Goal: Task Accomplishment & Management: Manage account settings

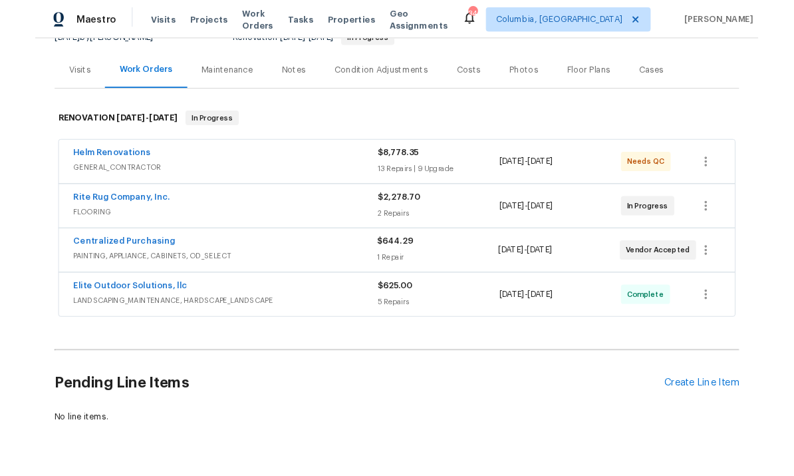
scroll to position [144, 0]
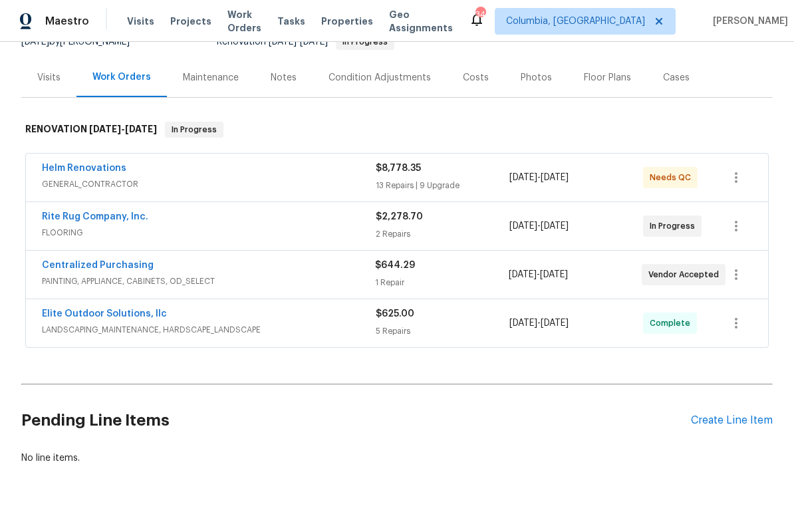
click at [720, 407] on div "Pending Line Items Create Line Item" at bounding box center [397, 421] width 752 height 62
click at [708, 414] on div "Create Line Item" at bounding box center [732, 420] width 82 height 13
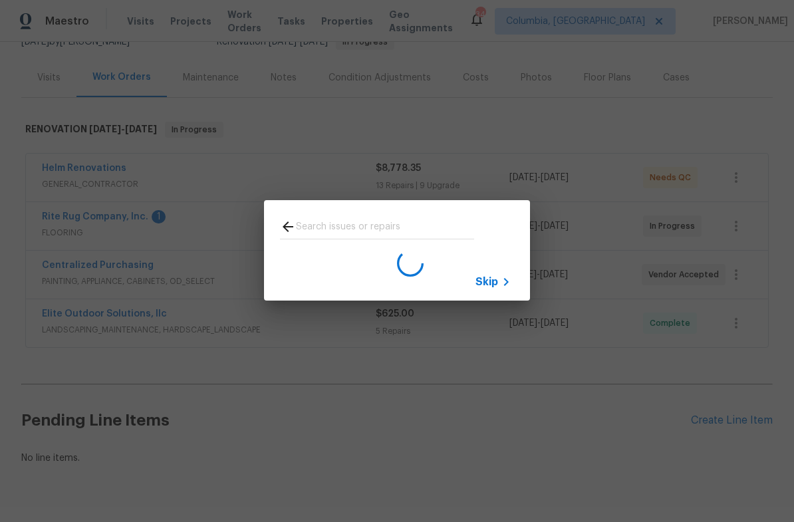
click at [393, 226] on input "text" at bounding box center [385, 229] width 178 height 20
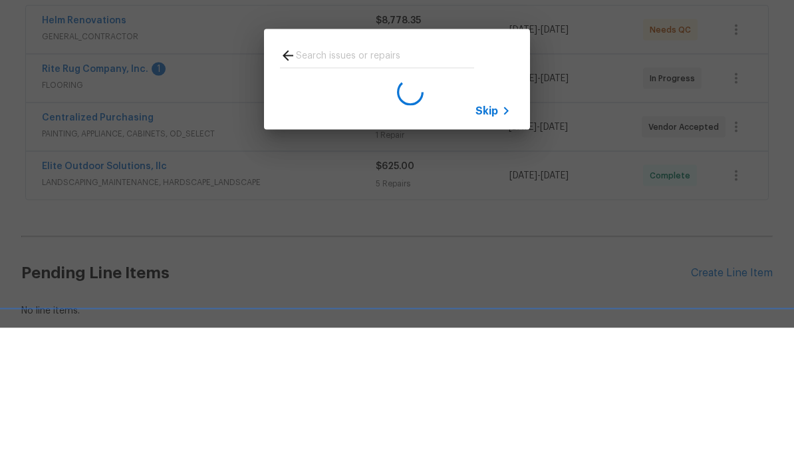
click at [282, 196] on icon at bounding box center [288, 204] width 16 height 16
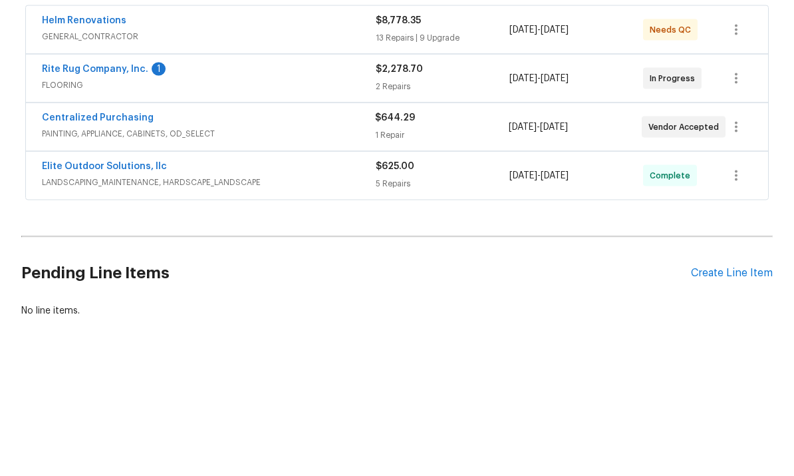
scroll to position [50, 0]
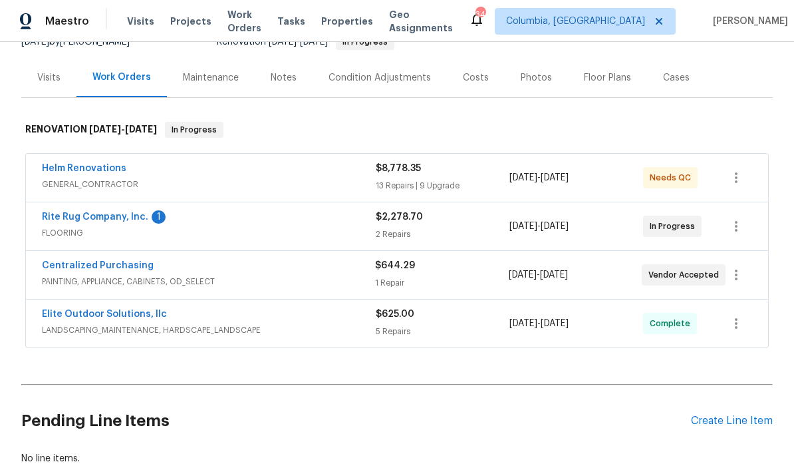
click at [725, 414] on div "Create Line Item" at bounding box center [732, 420] width 82 height 13
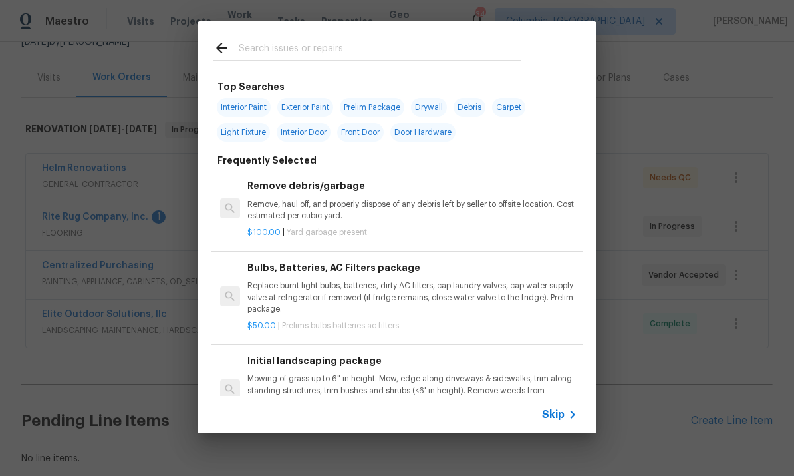
click at [358, 51] on input "text" at bounding box center [380, 50] width 282 height 20
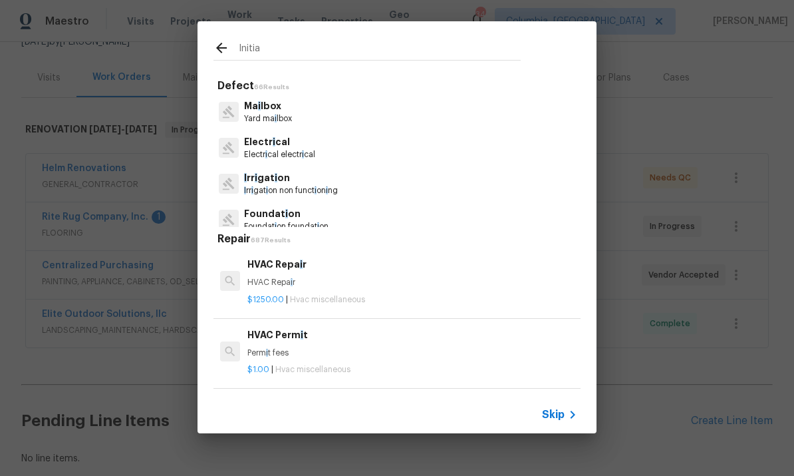
type input "Initial"
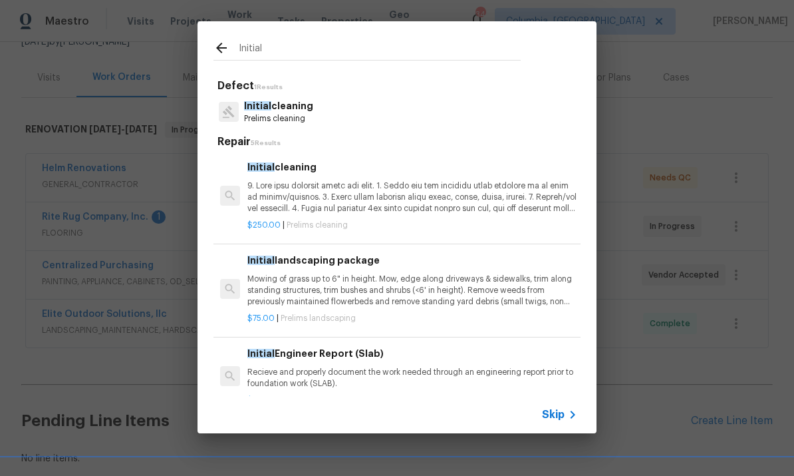
click at [352, 184] on p at bounding box center [412, 197] width 330 height 34
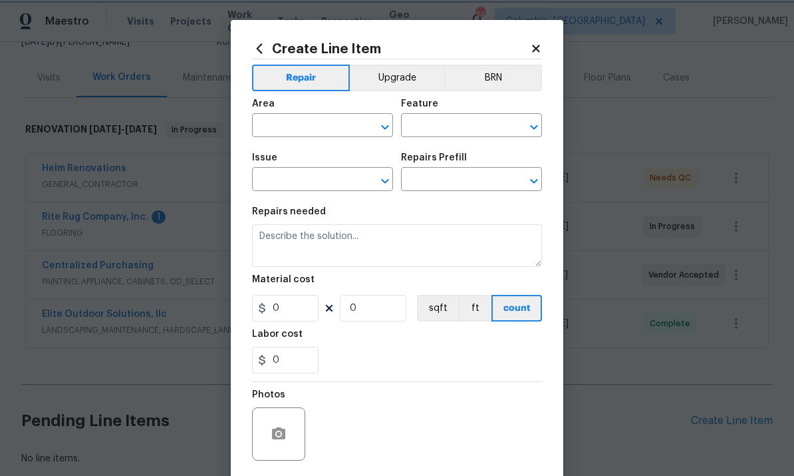
type input "Home Readiness Packages"
type input "Initial cleaning"
type input "Initial cleaning $250.00"
type textarea "1. Wipe down exterior doors and trim. 2. Clean out all exterior light fixtures …"
type input "250"
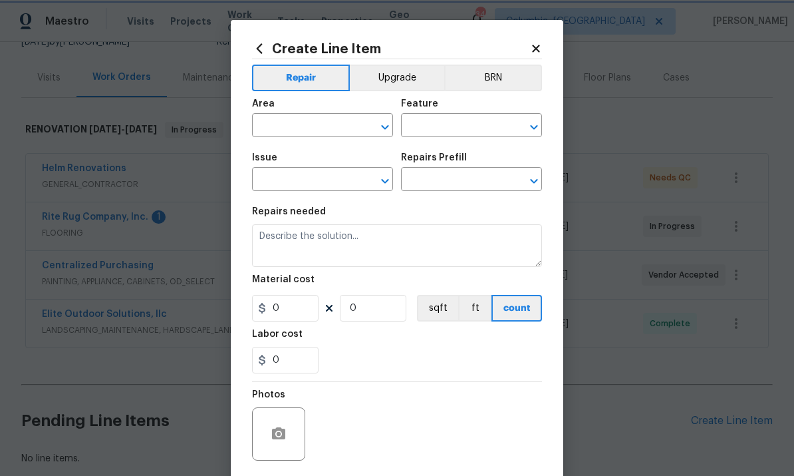
type input "1"
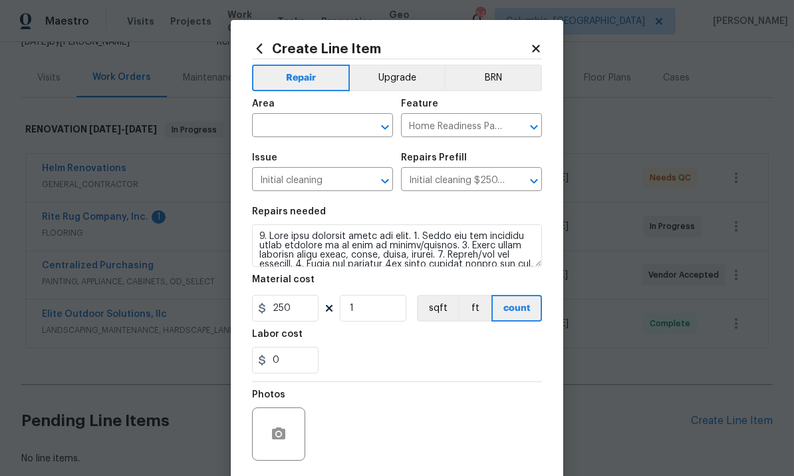
click at [314, 121] on input "text" at bounding box center [304, 126] width 104 height 21
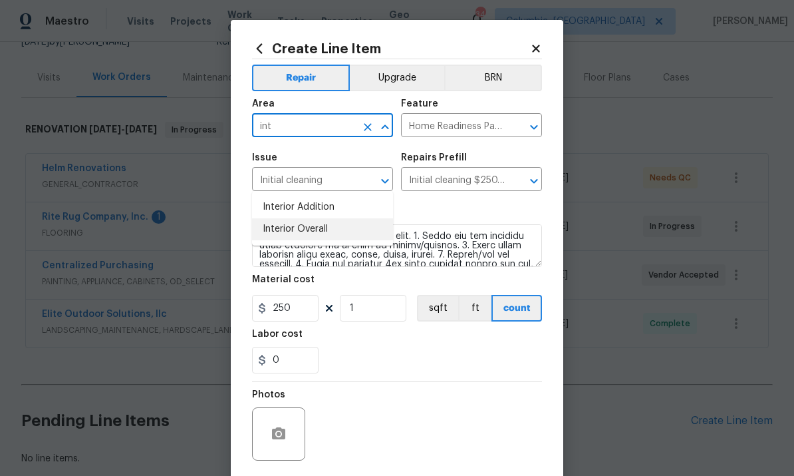
click at [329, 218] on li "Interior Overall" at bounding box center [322, 229] width 141 height 22
type input "Interior Overall"
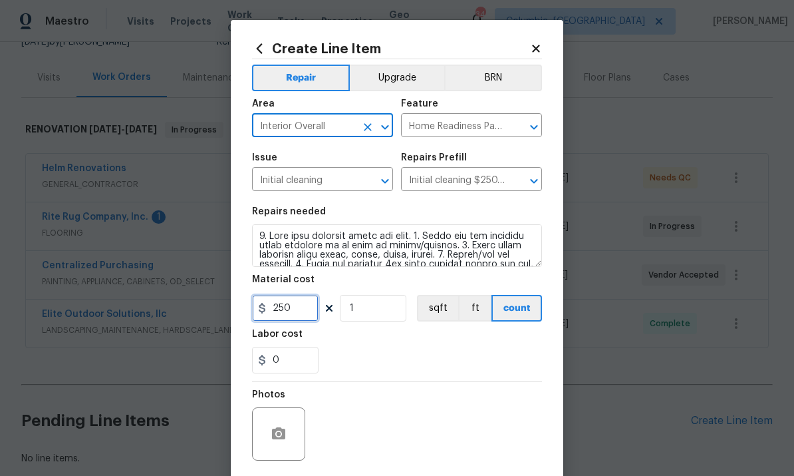
click at [283, 315] on input "250" at bounding box center [285, 308] width 67 height 27
click at [282, 314] on input "250" at bounding box center [285, 308] width 67 height 27
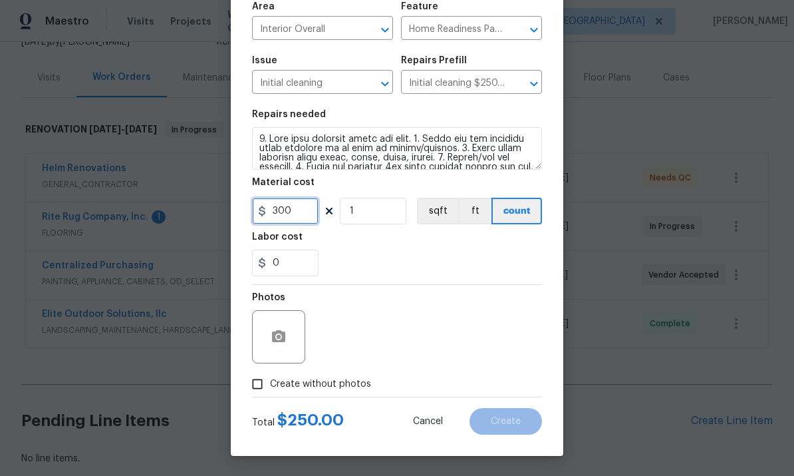
scroll to position [100, 0]
type input "300"
click at [258, 382] on input "Create without photos" at bounding box center [257, 383] width 25 height 25
checkbox input "true"
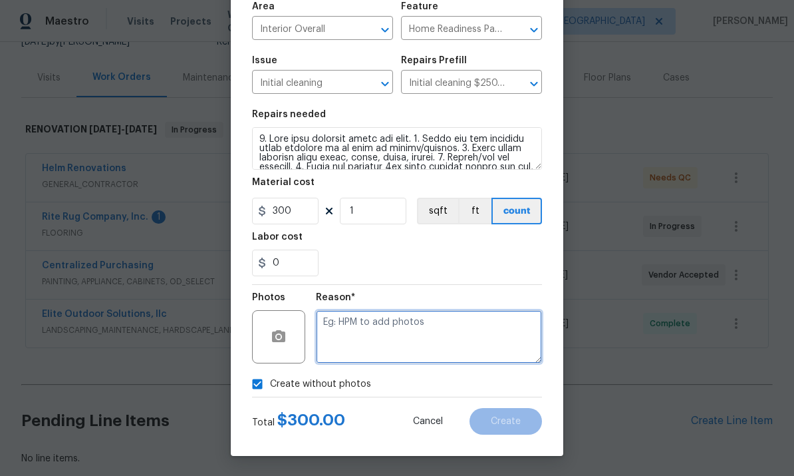
click at [414, 337] on textarea at bounding box center [429, 336] width 226 height 53
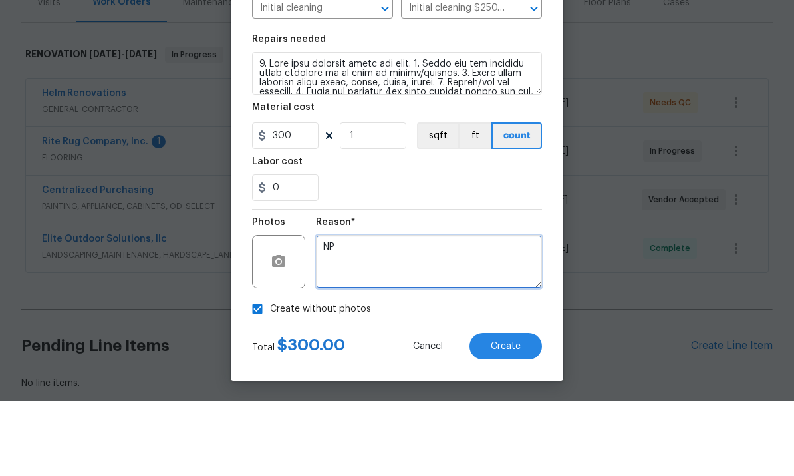
type textarea "NP"
click at [501, 408] on button "Create" at bounding box center [506, 421] width 72 height 27
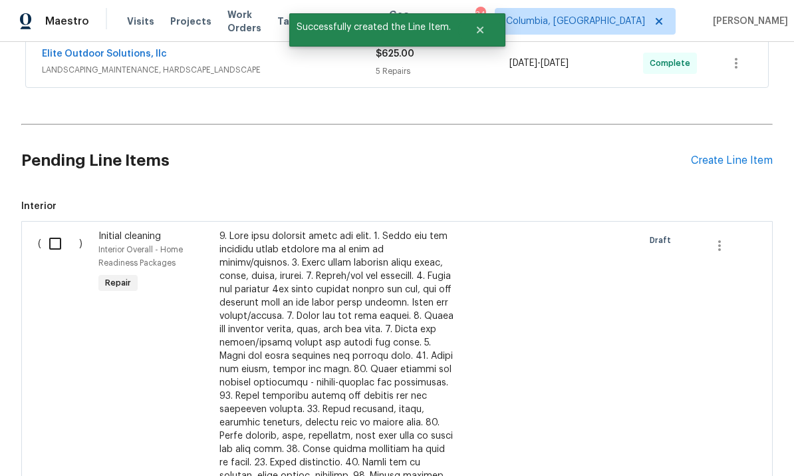
scroll to position [412, 0]
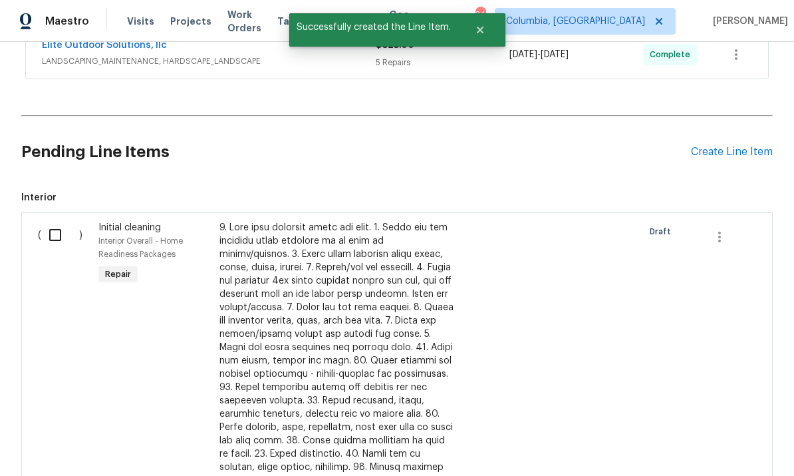
click at [51, 221] on input "checkbox" at bounding box center [60, 235] width 38 height 28
checkbox input "true"
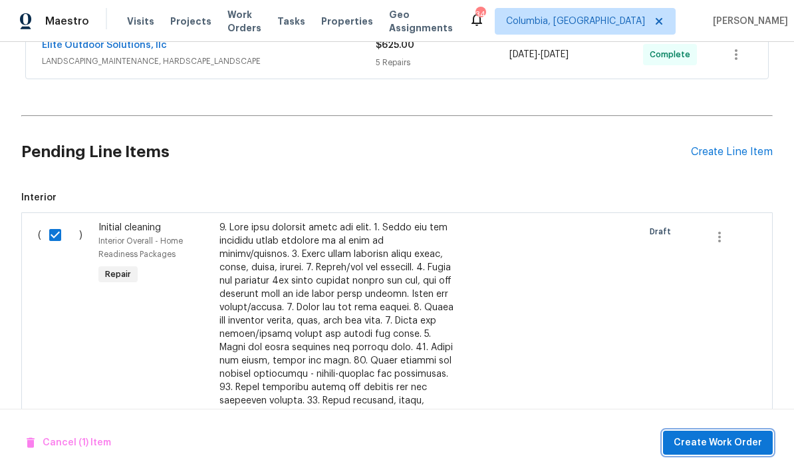
click at [696, 438] on span "Create Work Order" at bounding box center [718, 442] width 88 height 17
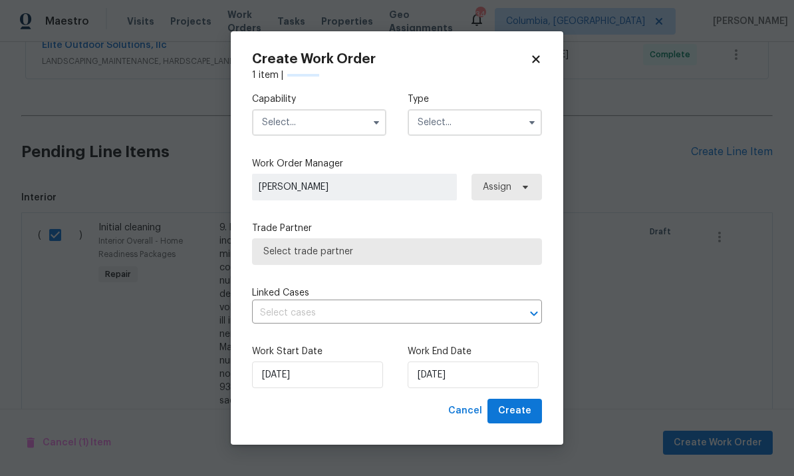
click at [297, 126] on input "text" at bounding box center [319, 122] width 134 height 27
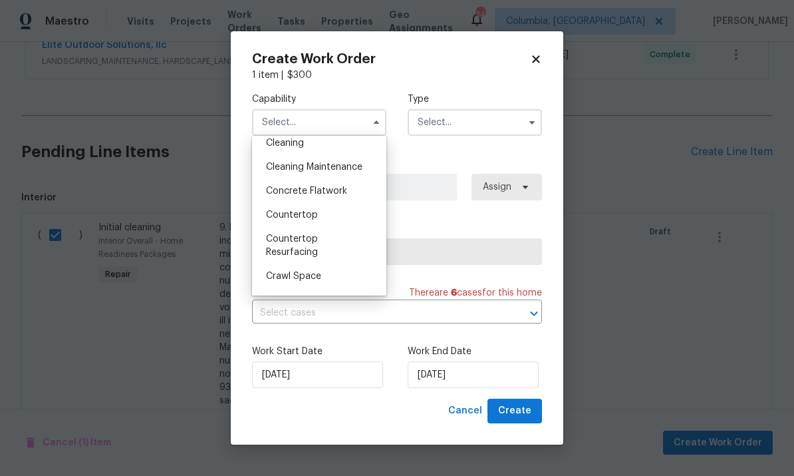
click at [313, 146] on div "Cleaning" at bounding box center [319, 143] width 128 height 24
type input "Cleaning"
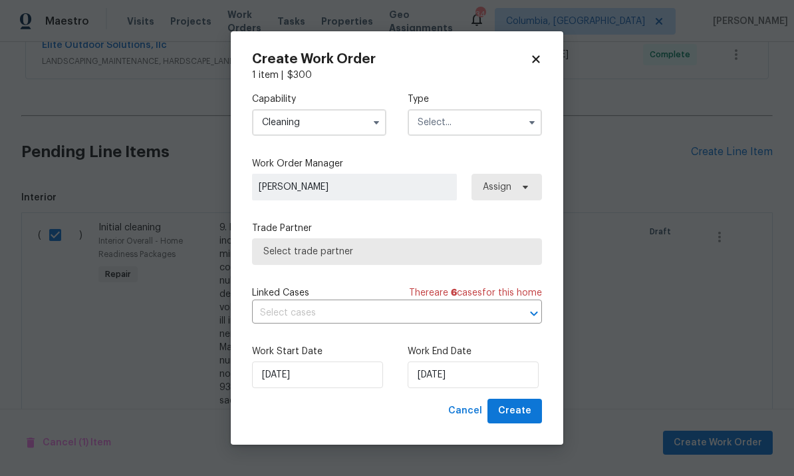
click at [455, 129] on input "text" at bounding box center [475, 122] width 134 height 27
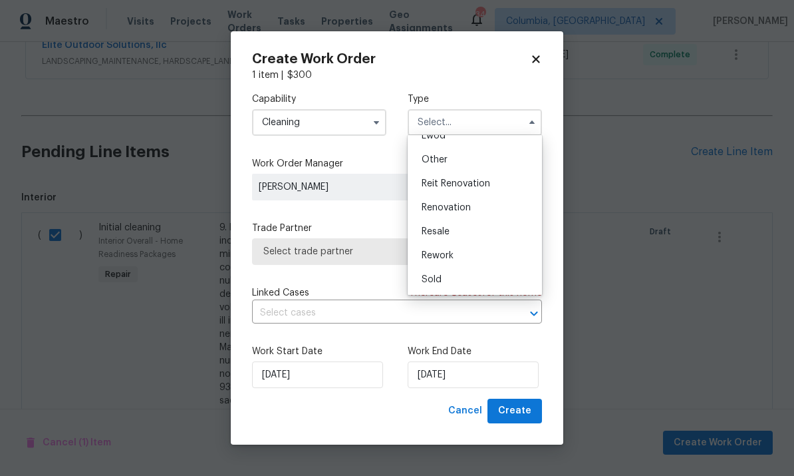
scroll to position [158, 0]
click at [464, 214] on div "Renovation" at bounding box center [475, 208] width 128 height 24
type input "Renovation"
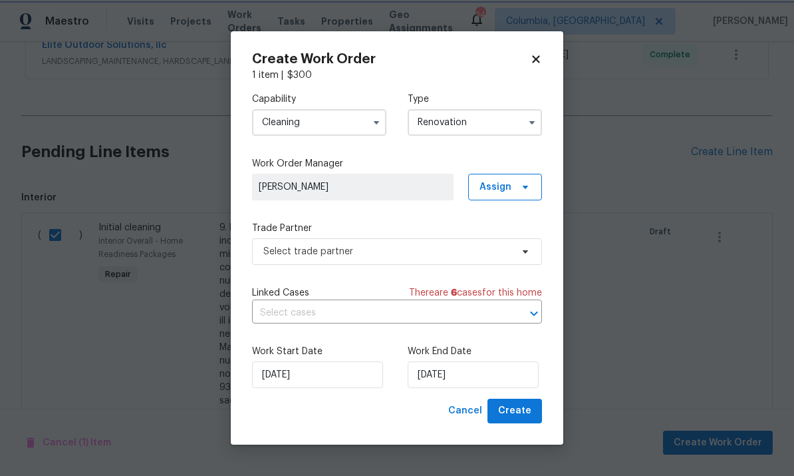
scroll to position [0, 0]
click at [385, 253] on span "Select trade partner" at bounding box center [387, 251] width 248 height 13
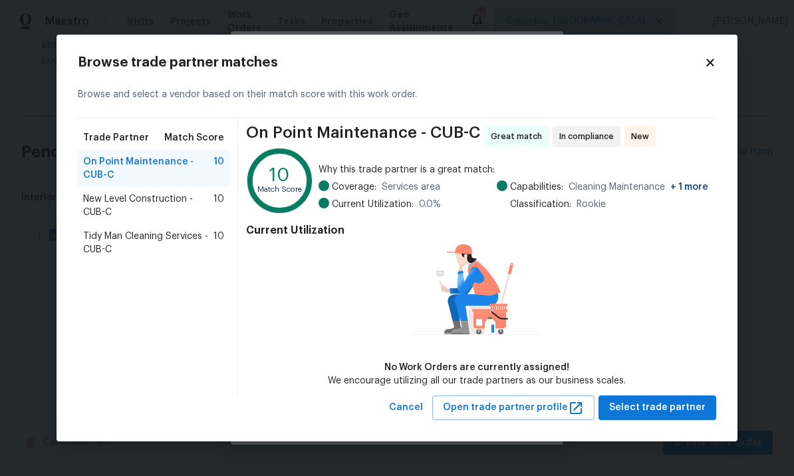
click at [178, 241] on span "Tidy Man Cleaning Services - CUB-C" at bounding box center [148, 242] width 130 height 27
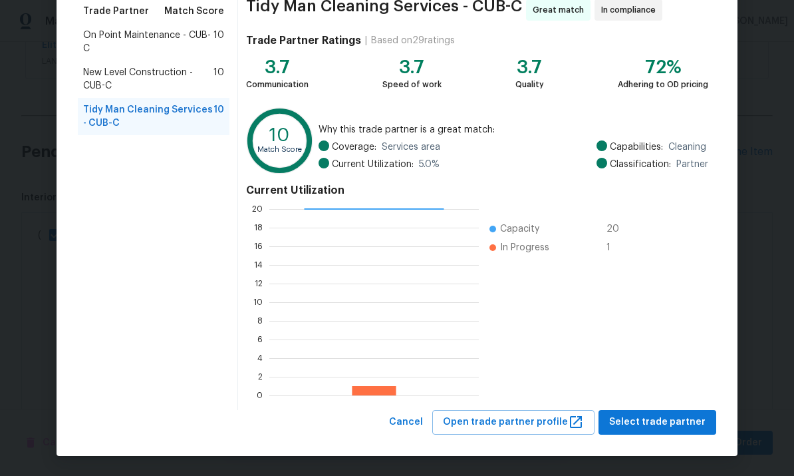
scroll to position [111, 0]
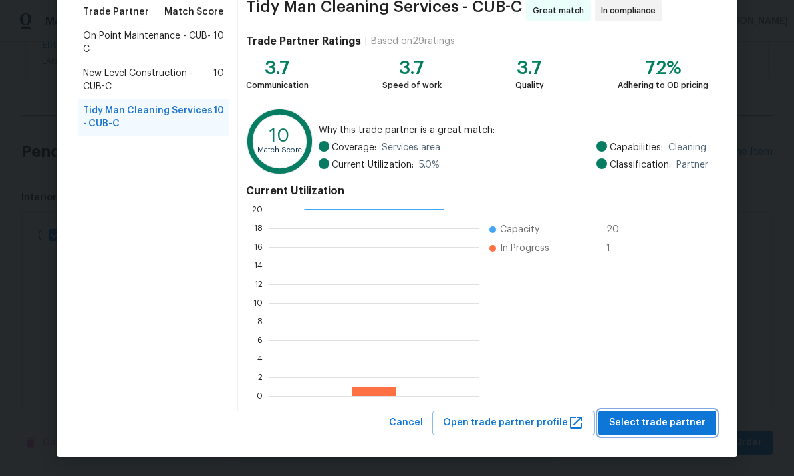
click at [656, 424] on span "Select trade partner" at bounding box center [657, 422] width 96 height 17
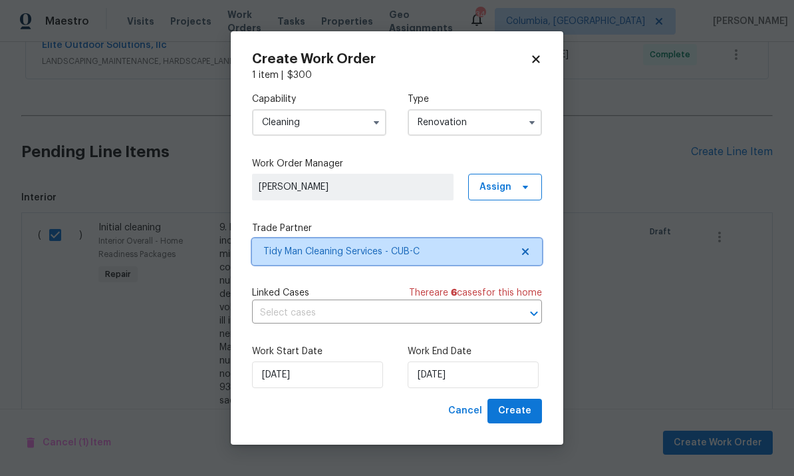
scroll to position [0, 0]
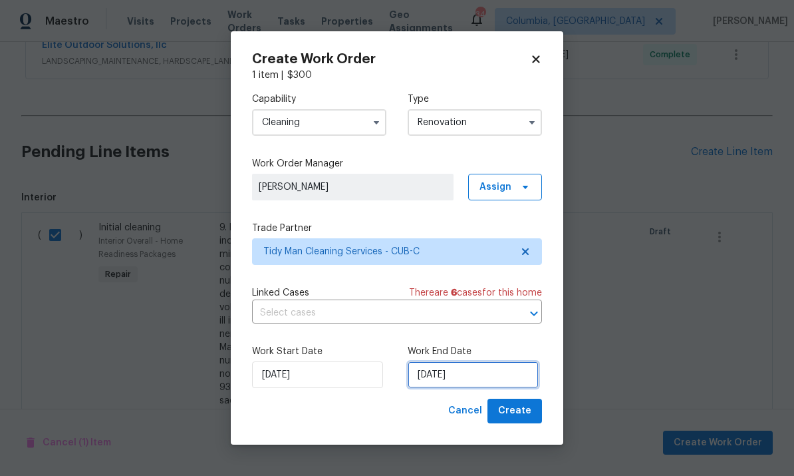
click at [507, 376] on input "[DATE]" at bounding box center [473, 374] width 131 height 27
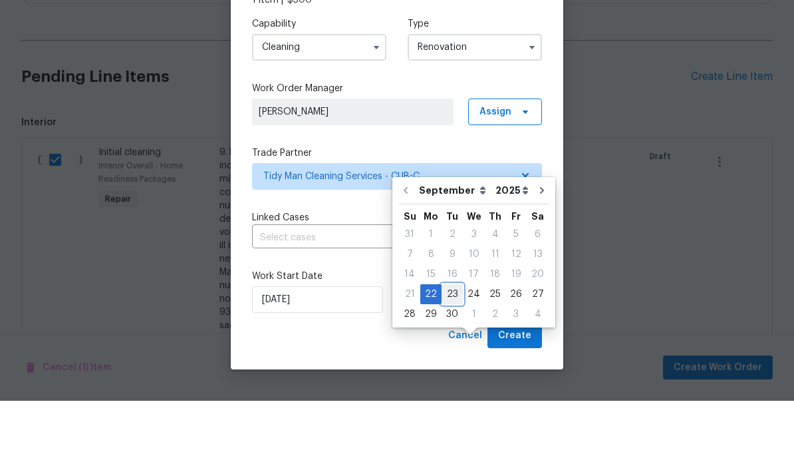
click at [452, 360] on div "23" at bounding box center [452, 369] width 21 height 19
type input "[DATE]"
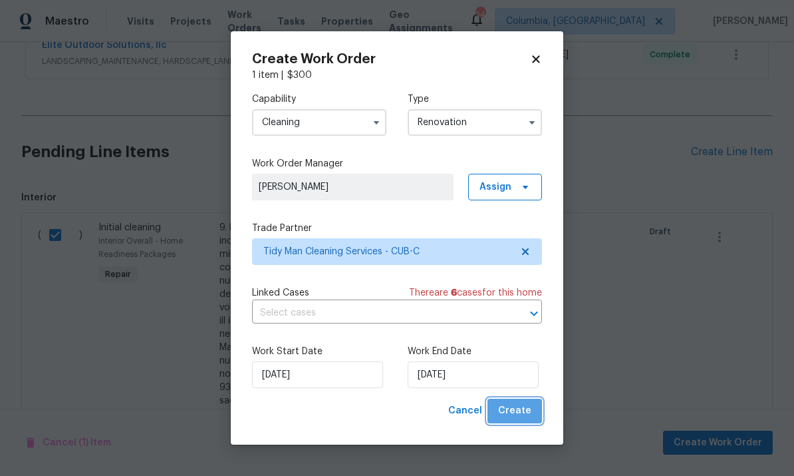
click at [525, 408] on span "Create" at bounding box center [514, 410] width 33 height 17
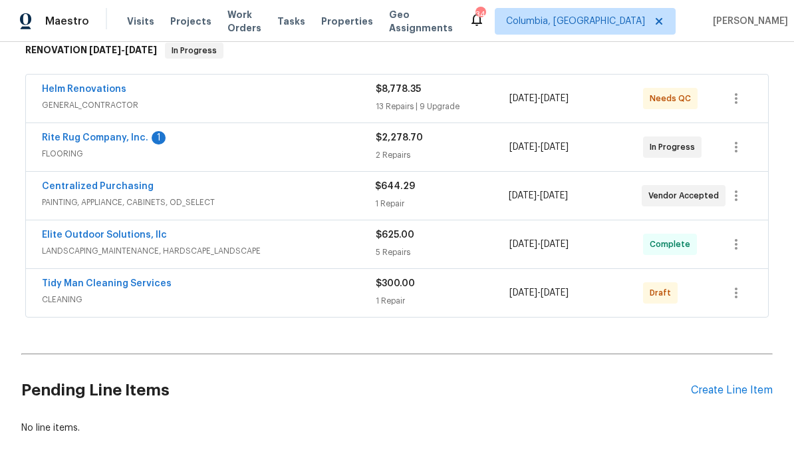
scroll to position [221, 0]
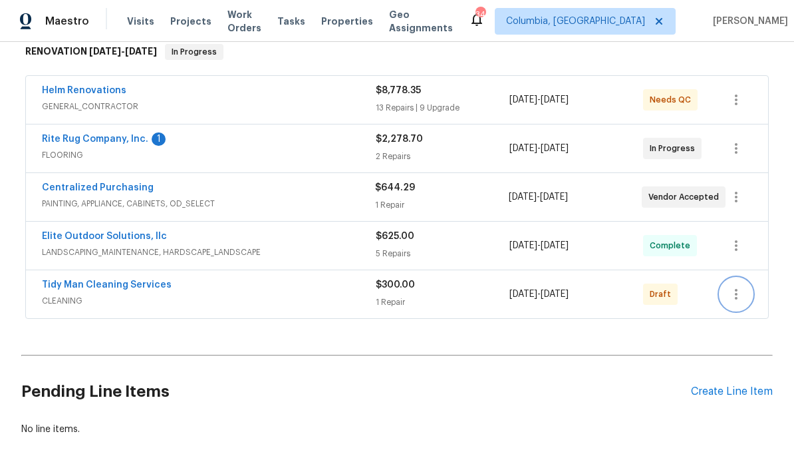
click at [741, 286] on icon "button" at bounding box center [736, 294] width 16 height 16
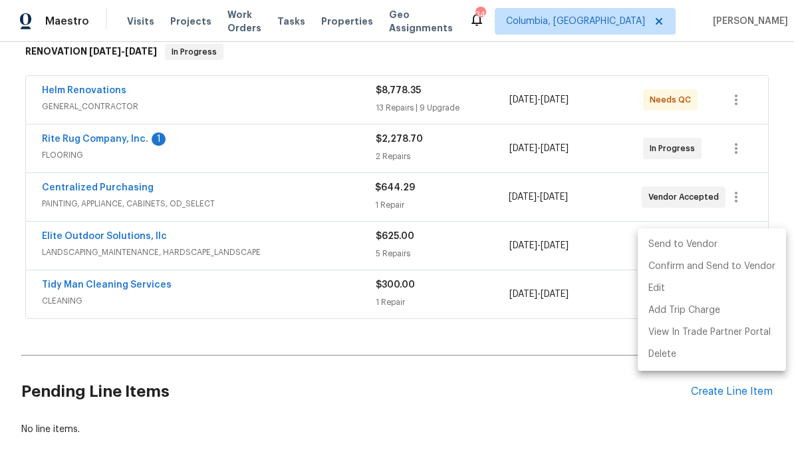
click at [696, 238] on li "Send to Vendor" at bounding box center [712, 244] width 148 height 22
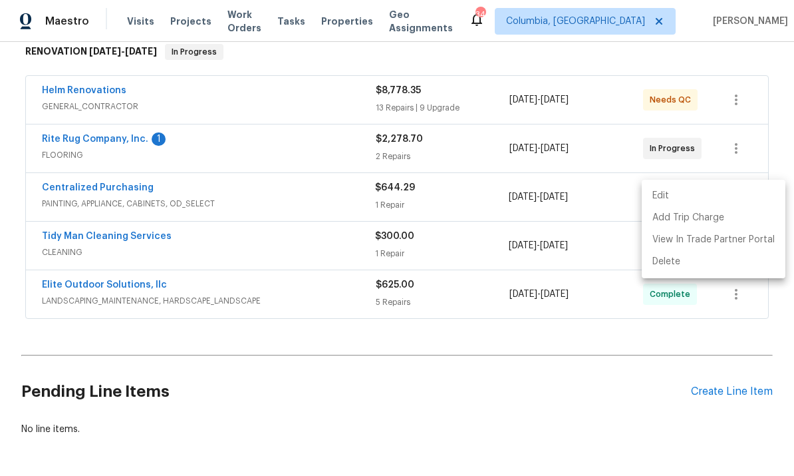
click at [569, 352] on div at bounding box center [397, 238] width 794 height 476
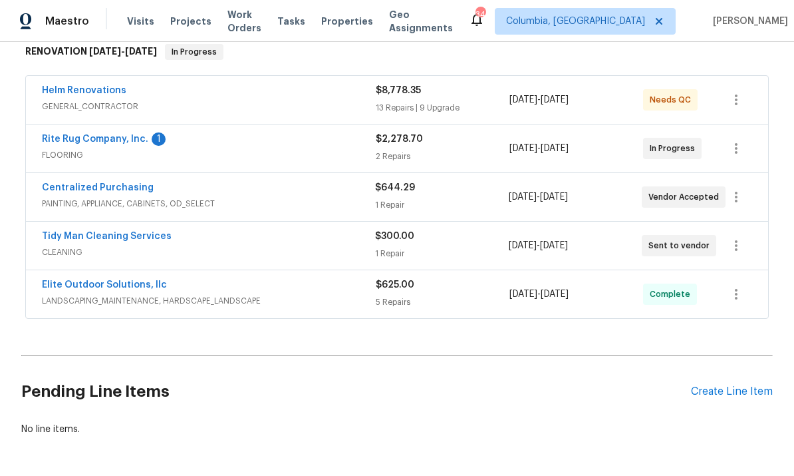
click at [130, 231] on link "Tidy Man Cleaning Services" at bounding box center [107, 235] width 130 height 9
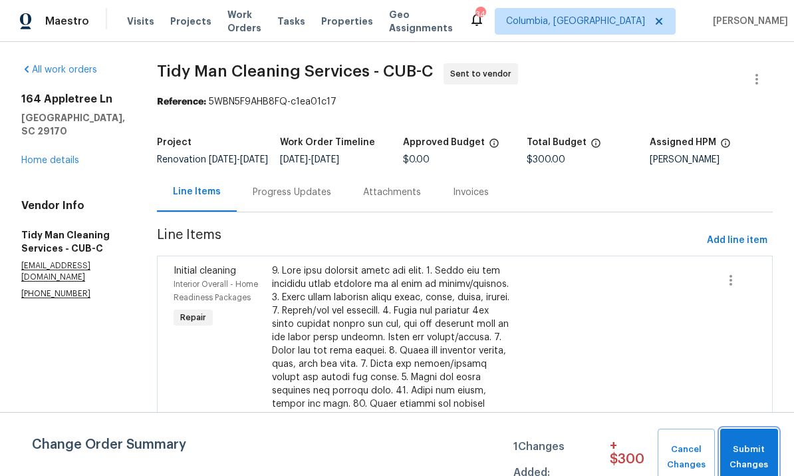
click at [751, 452] on span "Submit Changes" at bounding box center [749, 457] width 45 height 31
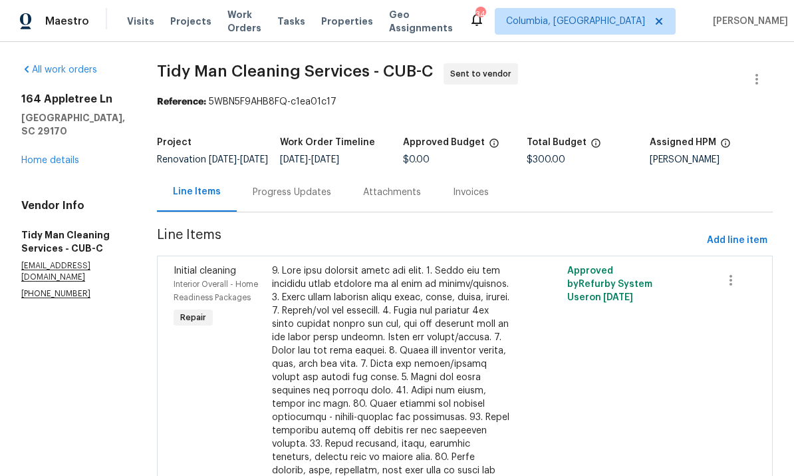
click at [270, 199] on div "Progress Updates" at bounding box center [292, 192] width 78 height 13
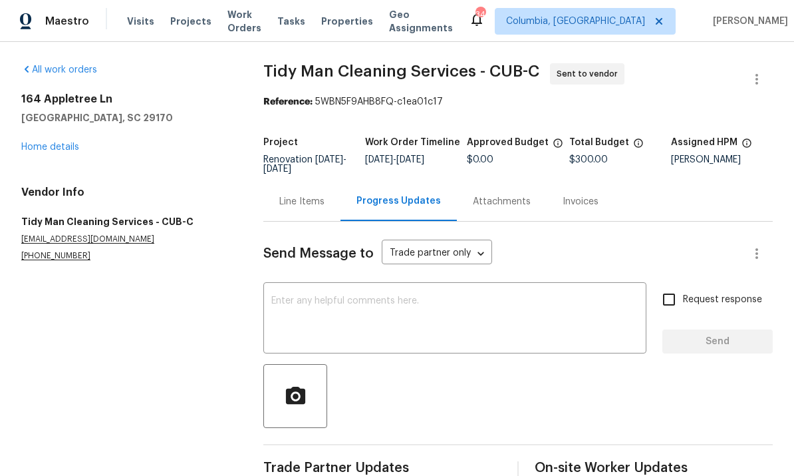
click at [339, 315] on textarea at bounding box center [454, 319] width 367 height 47
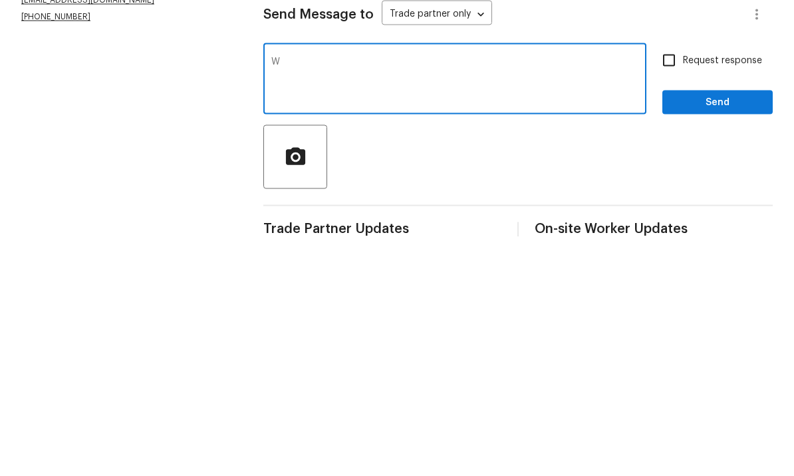
scroll to position [29, 0]
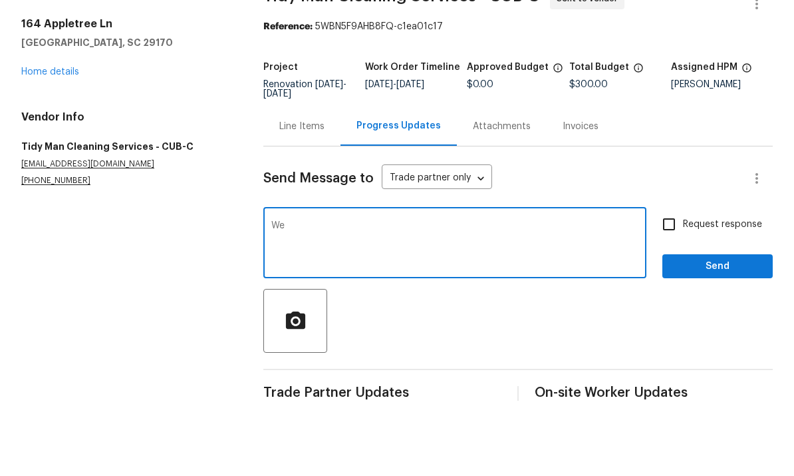
type textarea "W"
type textarea "Can you have them go out [DATE] at 12:00"
click at [733, 329] on button "Send" at bounding box center [717, 341] width 110 height 25
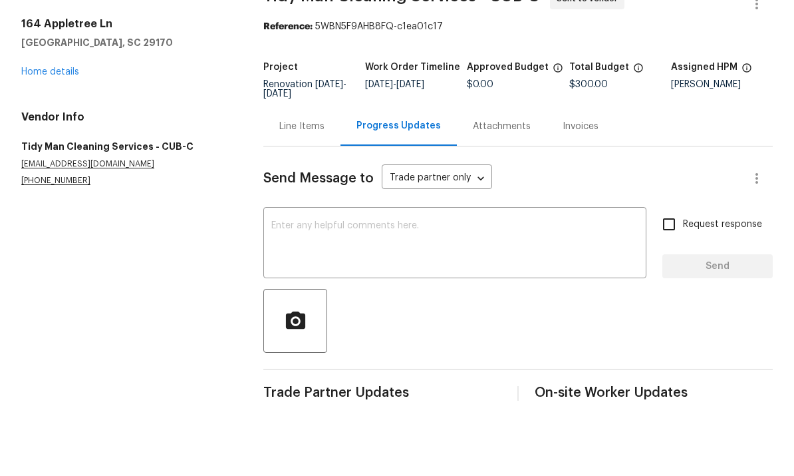
scroll to position [50, 0]
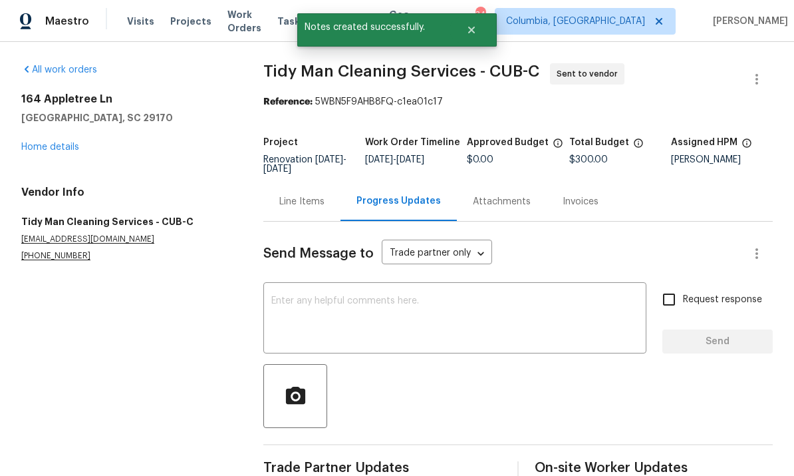
click at [64, 142] on link "Home details" at bounding box center [50, 146] width 58 height 9
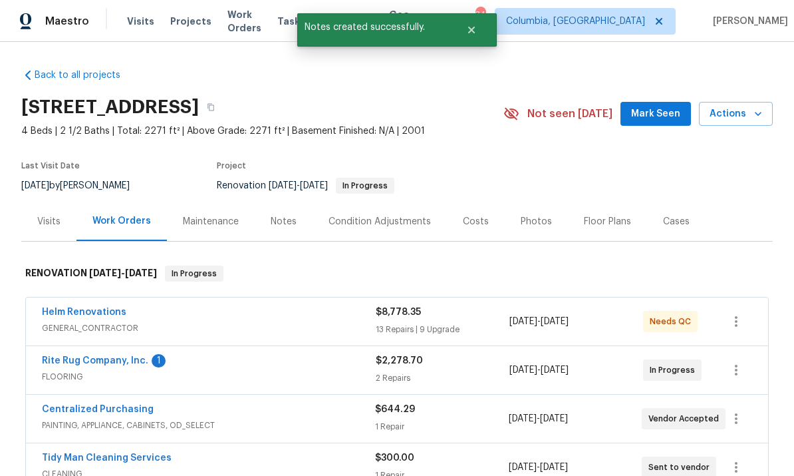
click at [63, 356] on link "Rite Rug Company, Inc." at bounding box center [95, 360] width 106 height 9
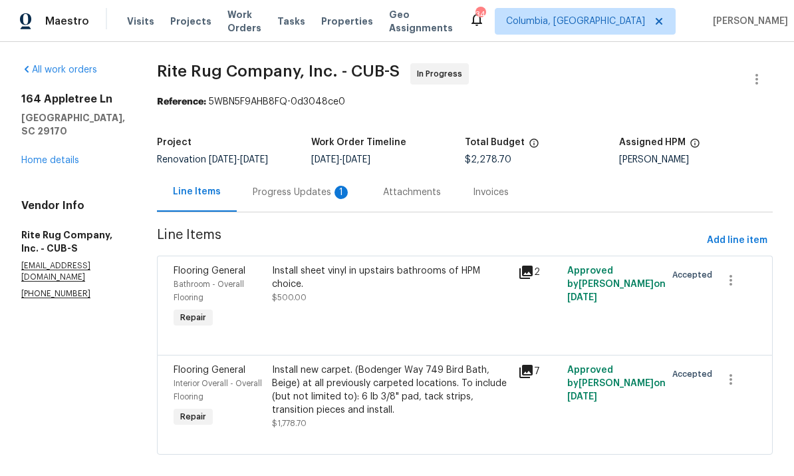
click at [293, 201] on div "Progress Updates 1" at bounding box center [302, 191] width 130 height 39
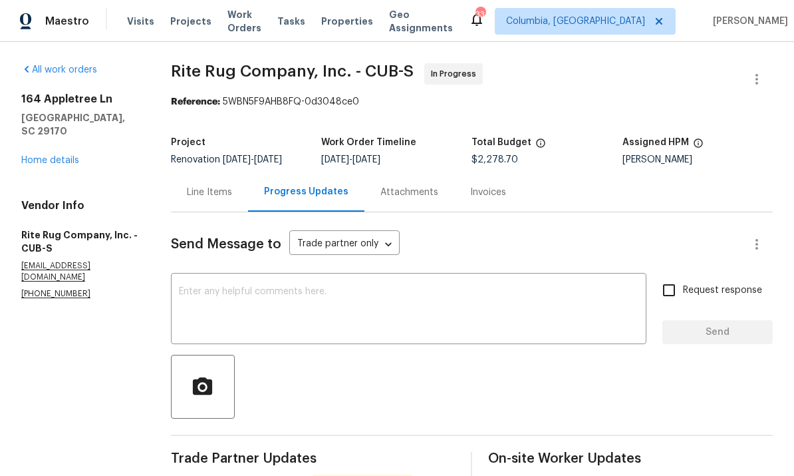
click at [206, 192] on div "Line Items" at bounding box center [209, 192] width 45 height 13
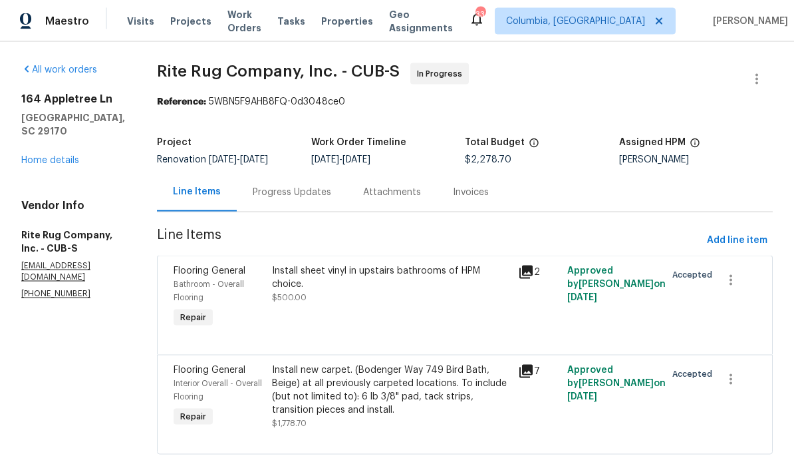
scroll to position [19, 0]
click at [378, 378] on div "Install new carpet. (Bodenger Way 749 Bird Bath, Beige) at all previously carpe…" at bounding box center [391, 389] width 238 height 53
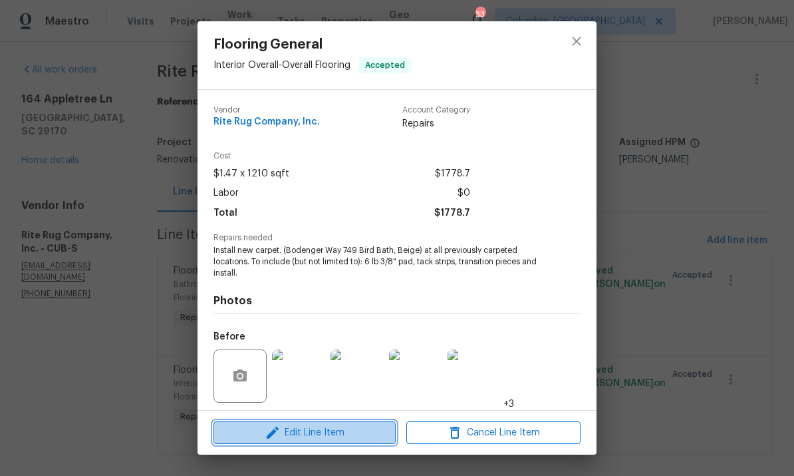
click at [336, 434] on span "Edit Line Item" at bounding box center [304, 432] width 174 height 17
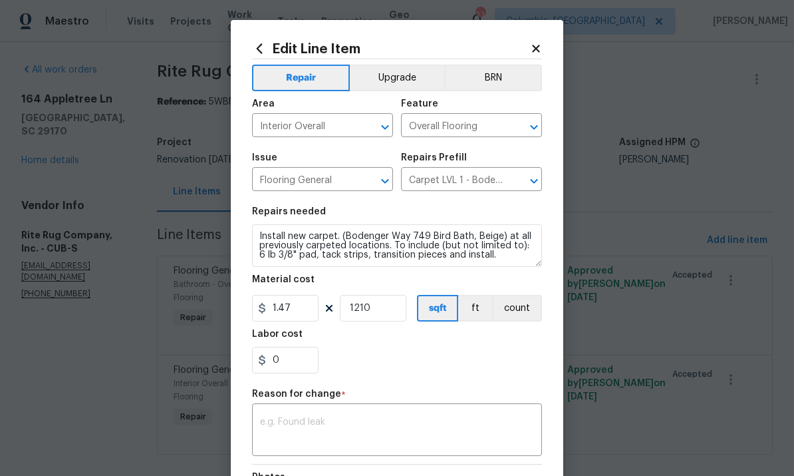
click at [535, 49] on icon at bounding box center [535, 48] width 7 height 7
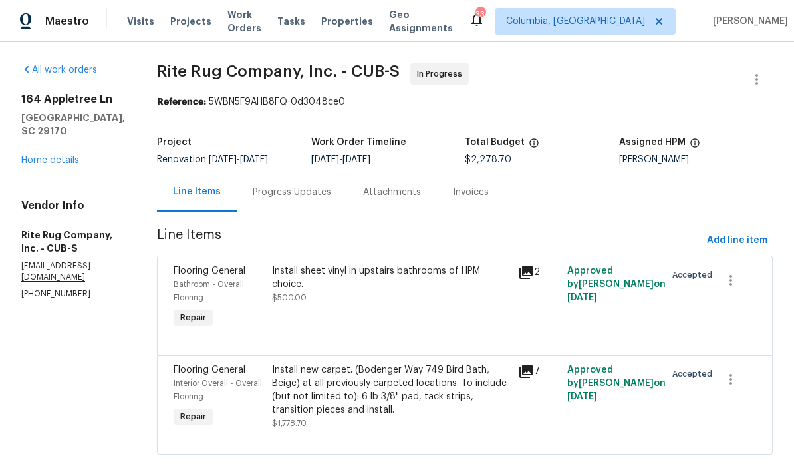
click at [375, 370] on div "Install new carpet. (Bodenger Way 749 Bird Bath, Beige) at all previously carpe…" at bounding box center [391, 389] width 238 height 53
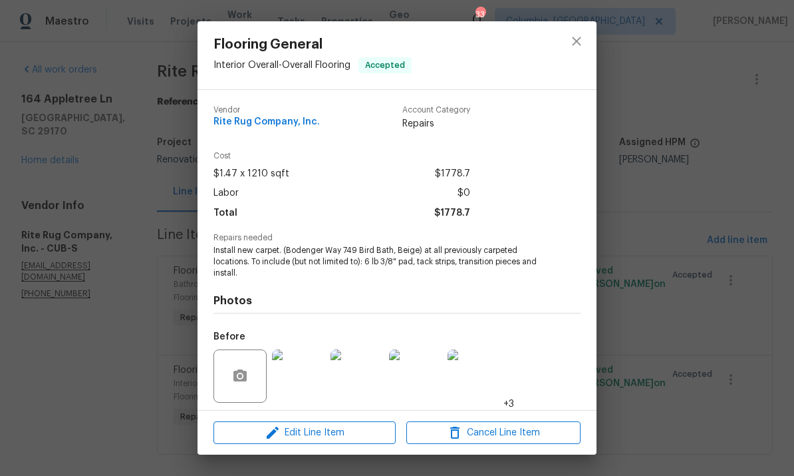
click at [299, 381] on img at bounding box center [298, 375] width 53 height 53
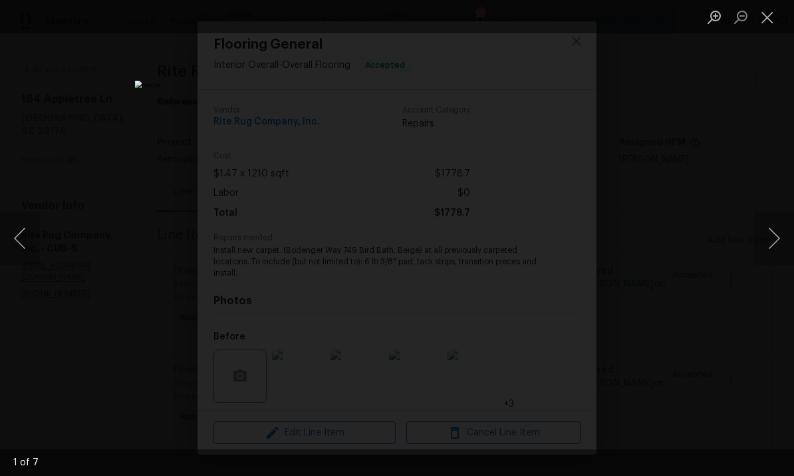
click at [768, 23] on button "Close lightbox" at bounding box center [767, 16] width 27 height 23
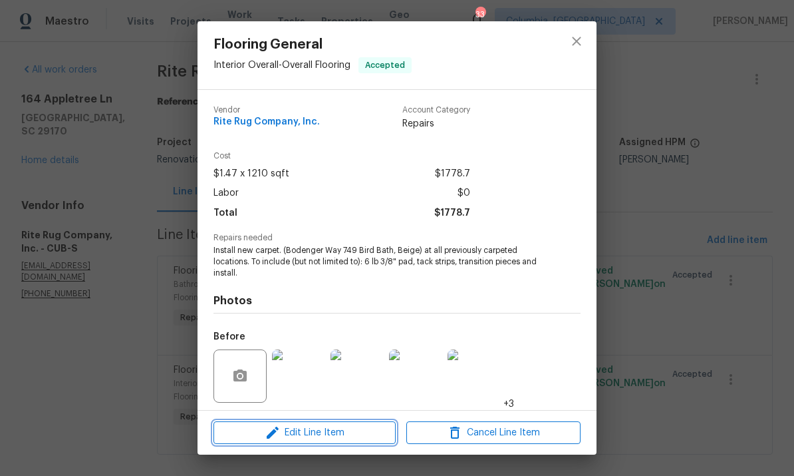
click at [316, 431] on span "Edit Line Item" at bounding box center [304, 432] width 174 height 17
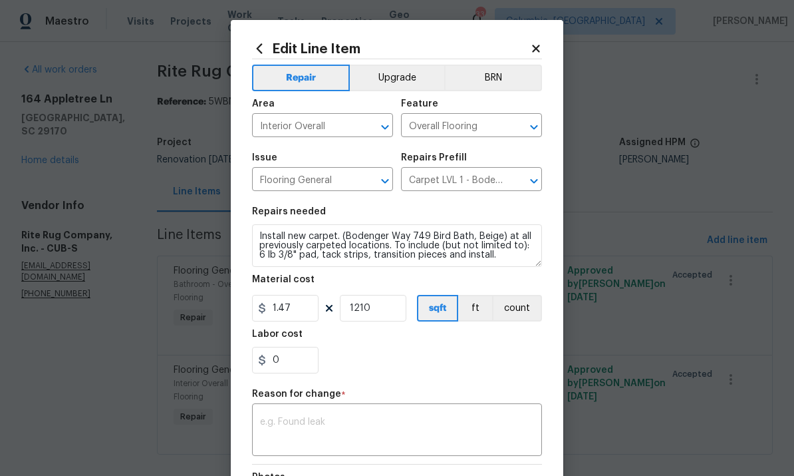
click at [540, 51] on icon at bounding box center [536, 49] width 12 height 12
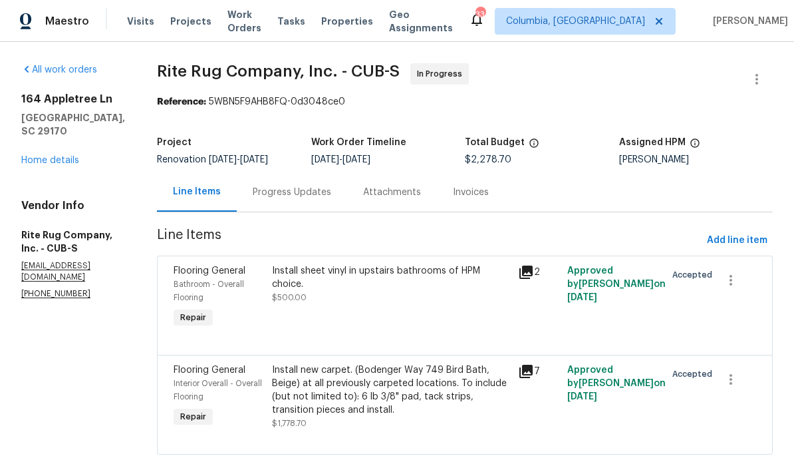
click at [412, 378] on div "Install new carpet. (Bodenger Way 749 Bird Bath, Beige) at all previously carpe…" at bounding box center [391, 389] width 238 height 53
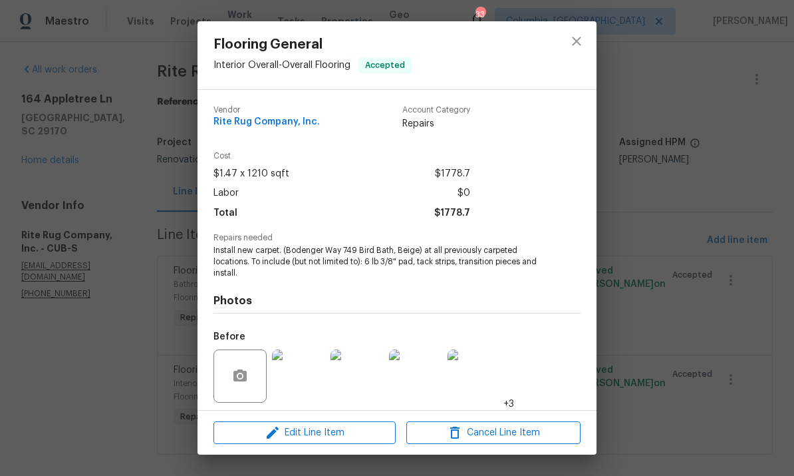
click at [305, 372] on img at bounding box center [298, 375] width 53 height 53
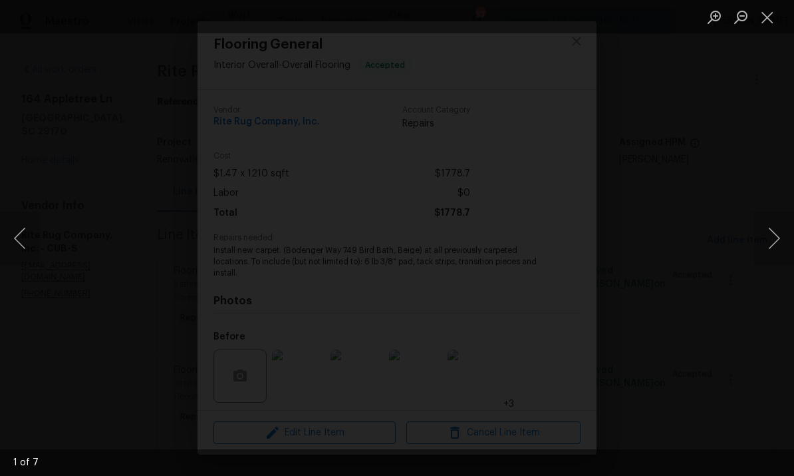
click at [764, 17] on button "Close lightbox" at bounding box center [767, 16] width 27 height 23
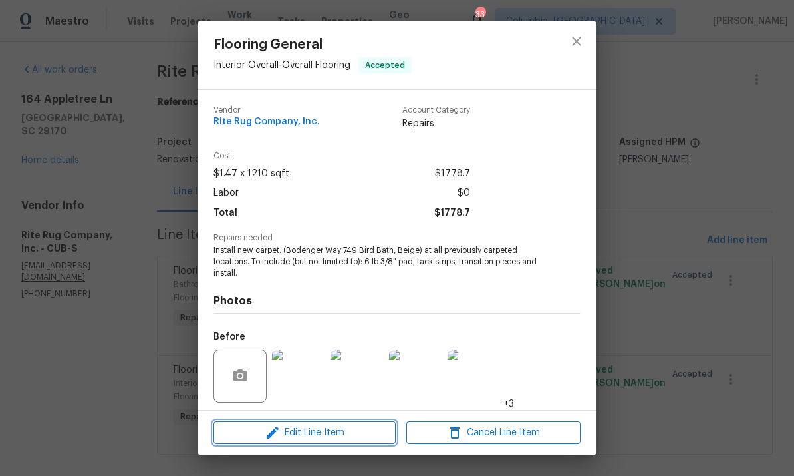
click at [331, 438] on span "Edit Line Item" at bounding box center [304, 432] width 174 height 17
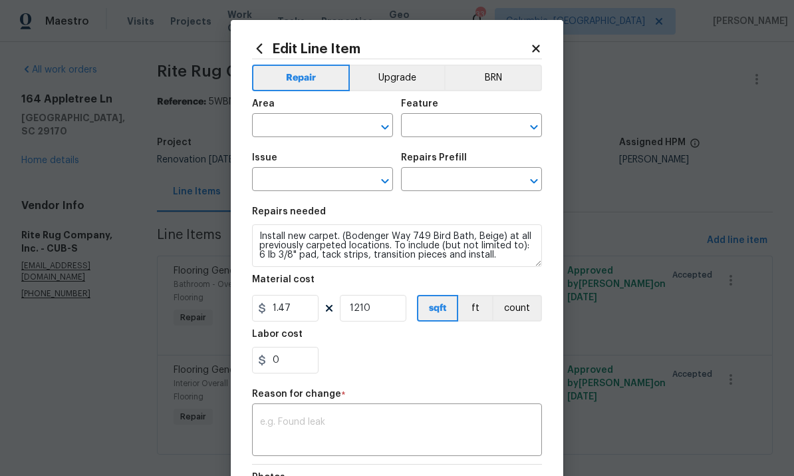
type input "Interior Overall"
type input "Overall Flooring"
type input "Flooring General"
type input "Carpet LVL 1 - Bodenger Way (Beige) $1.40"
click at [379, 314] on input "1210" at bounding box center [373, 308] width 67 height 27
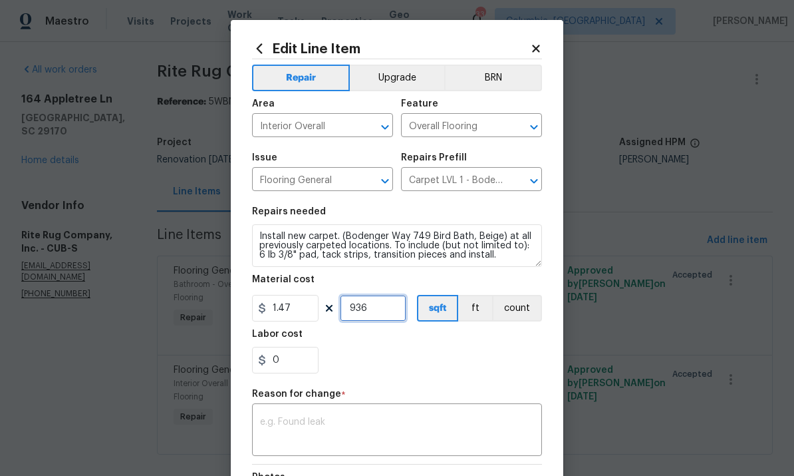
type input "936"
click at [286, 356] on input "0" at bounding box center [285, 360] width 67 height 27
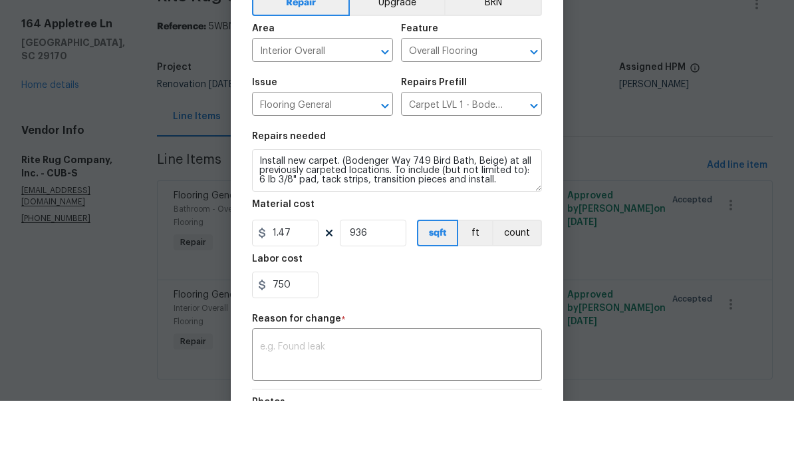
click at [342, 417] on textarea at bounding box center [397, 431] width 274 height 28
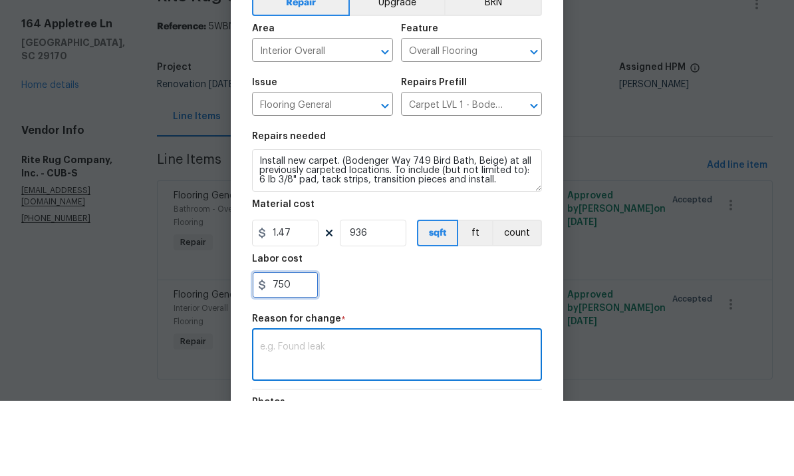
click at [298, 347] on input "750" at bounding box center [285, 360] width 67 height 27
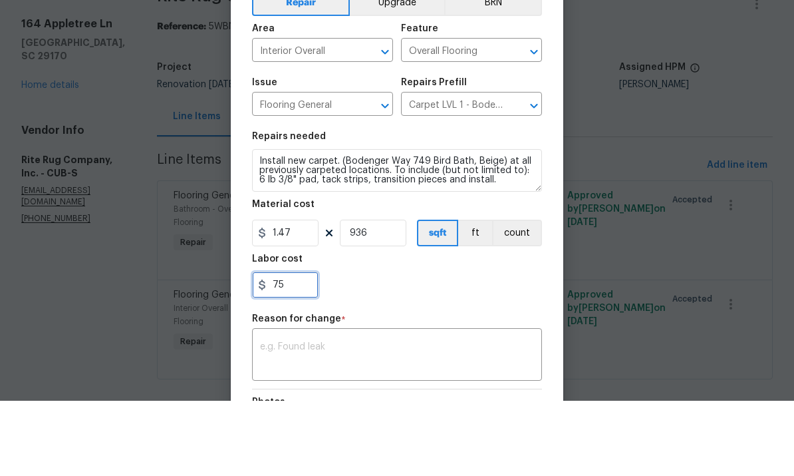
type input "75"
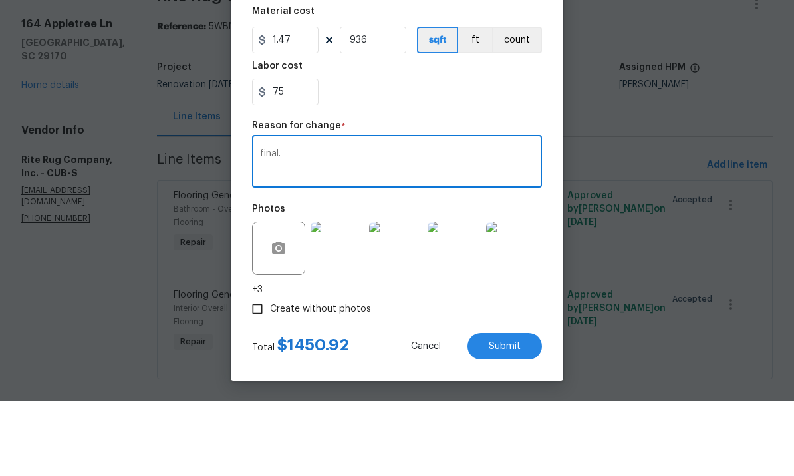
type textarea "final."
click at [503, 416] on span "Submit" at bounding box center [505, 421] width 32 height 10
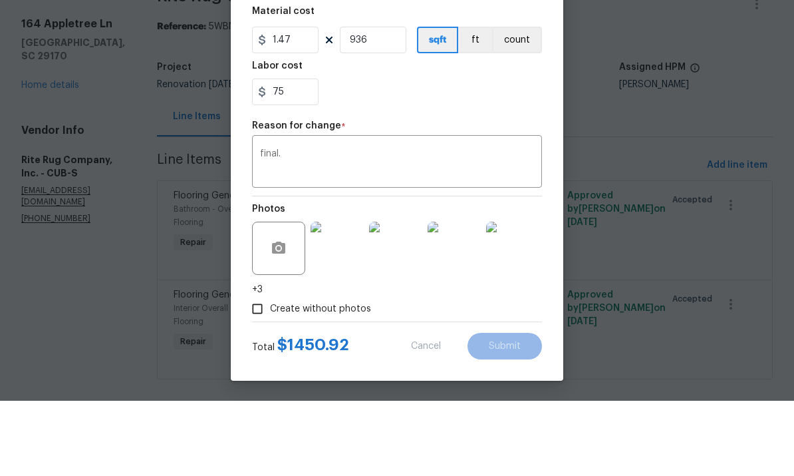
type input "1210"
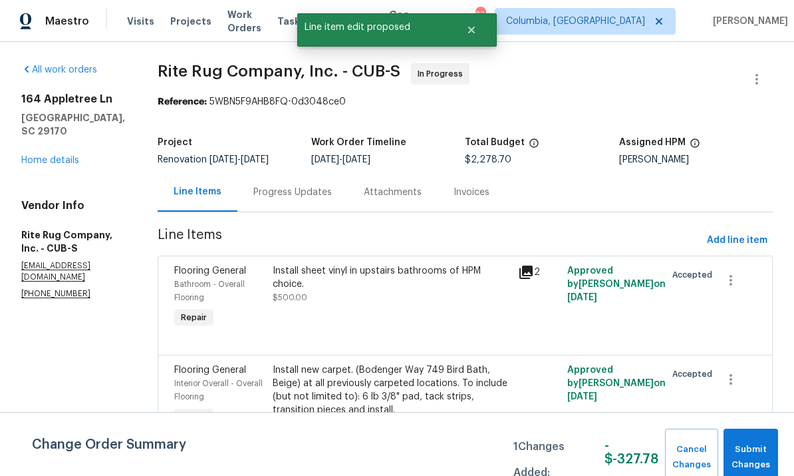
scroll to position [0, 0]
click at [756, 460] on span "Submit Changes" at bounding box center [750, 457] width 41 height 31
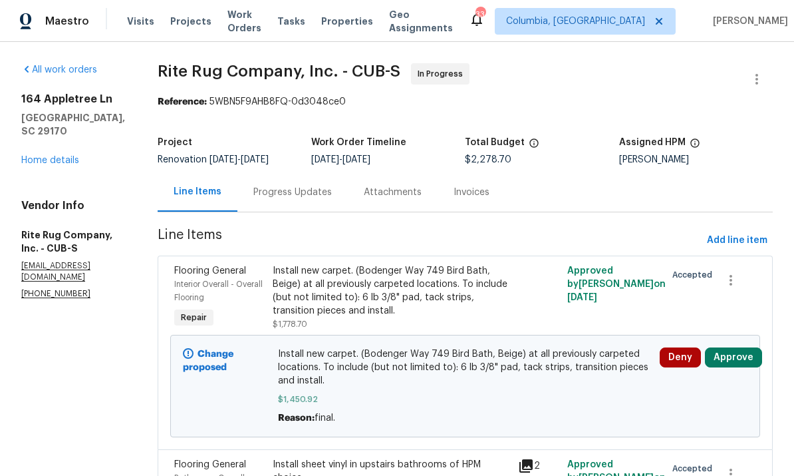
click at [349, 299] on div "Install new carpet. (Bodenger Way 749 Bird Bath, Beige) at all previously carpe…" at bounding box center [392, 290] width 238 height 53
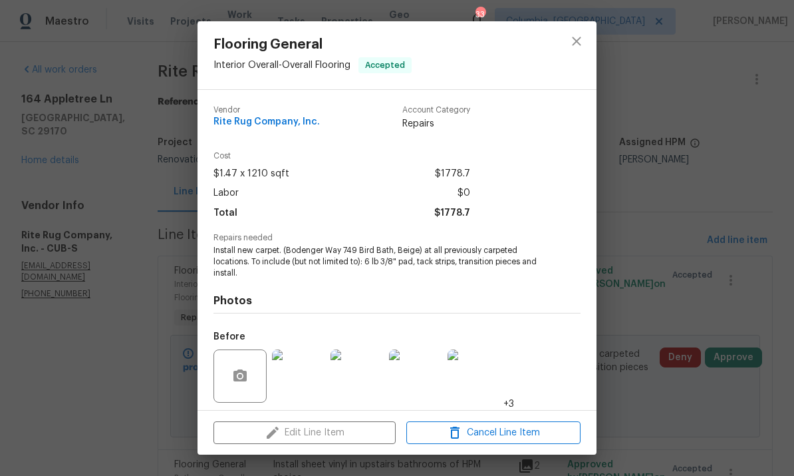
click at [295, 372] on img at bounding box center [298, 375] width 53 height 53
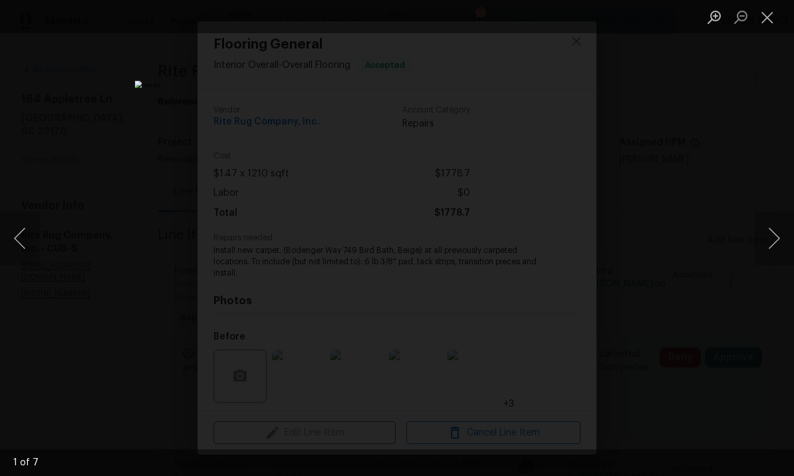
click at [759, 17] on button "Close lightbox" at bounding box center [767, 16] width 27 height 23
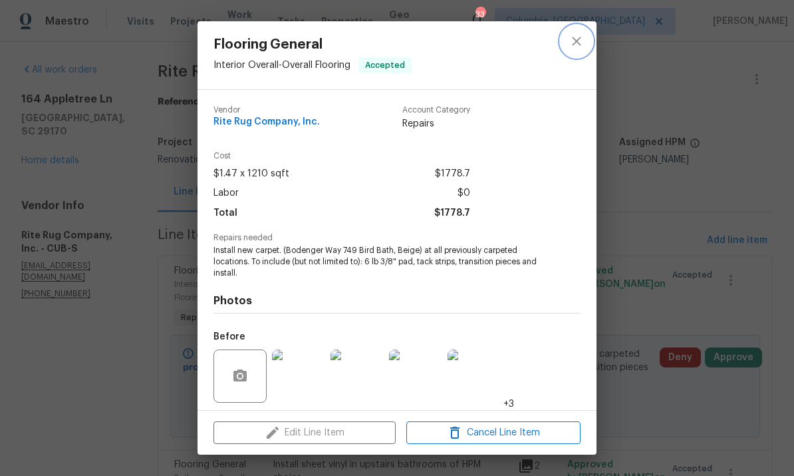
click at [568, 41] on button "close" at bounding box center [577, 41] width 32 height 32
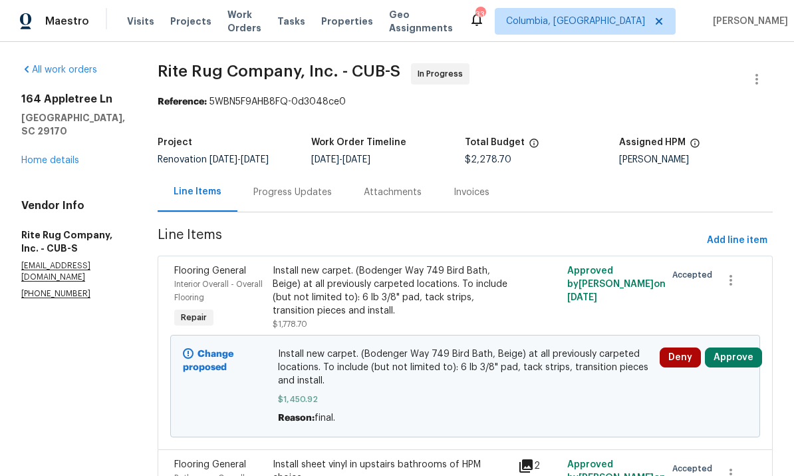
click at [291, 193] on div "Progress Updates" at bounding box center [292, 192] width 78 height 13
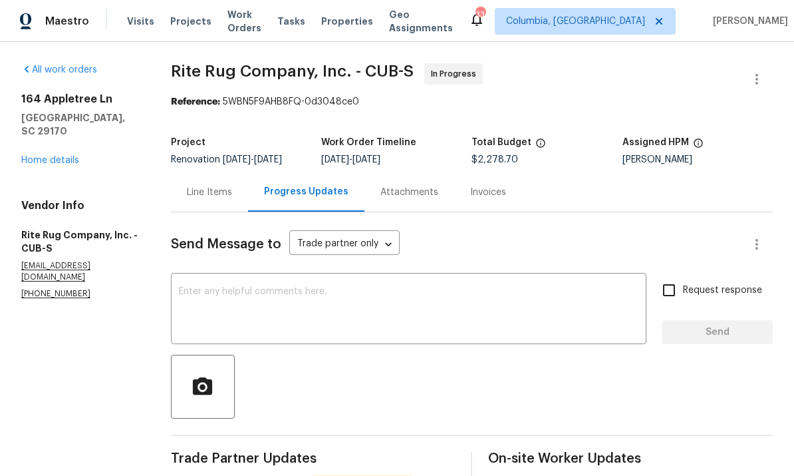
click at [211, 182] on div "Line Items" at bounding box center [209, 191] width 77 height 39
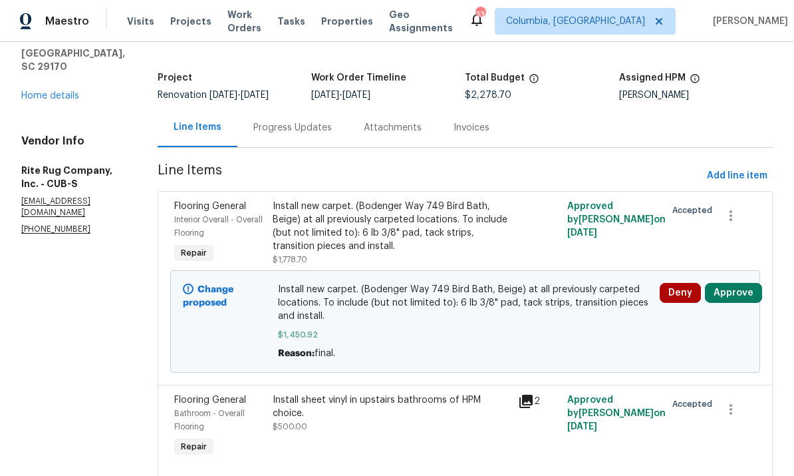
scroll to position [64, 0]
click at [396, 233] on div "Install new carpet. (Bodenger Way 749 Bird Bath, Beige) at all previously carpe…" at bounding box center [392, 226] width 238 height 53
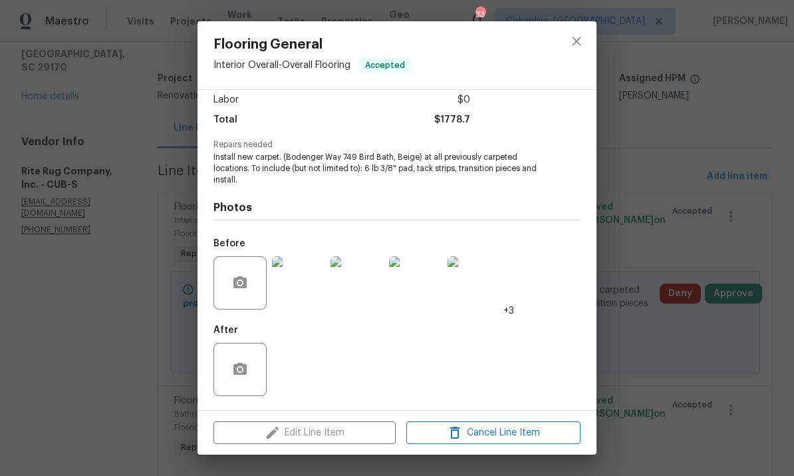
scroll to position [95, 0]
click at [302, 289] on img at bounding box center [298, 282] width 53 height 53
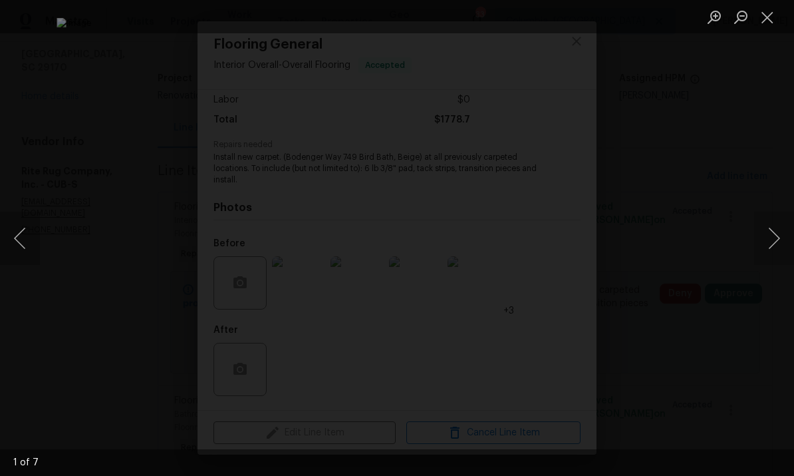
click at [773, 15] on button "Close lightbox" at bounding box center [767, 16] width 27 height 23
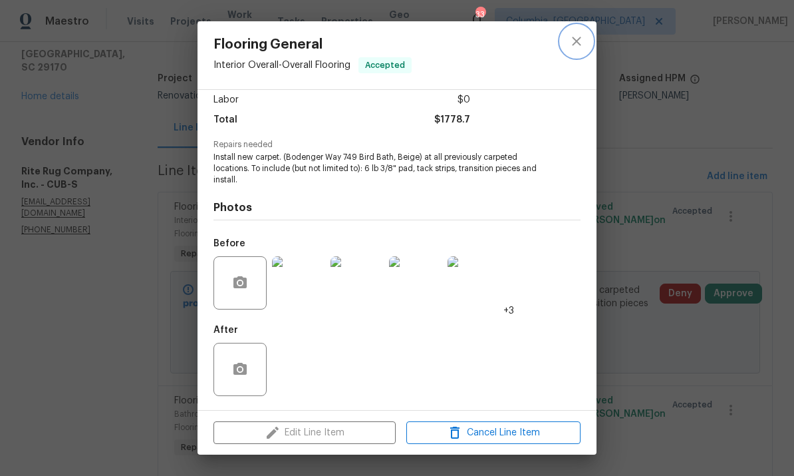
click at [583, 47] on icon "close" at bounding box center [577, 41] width 16 height 16
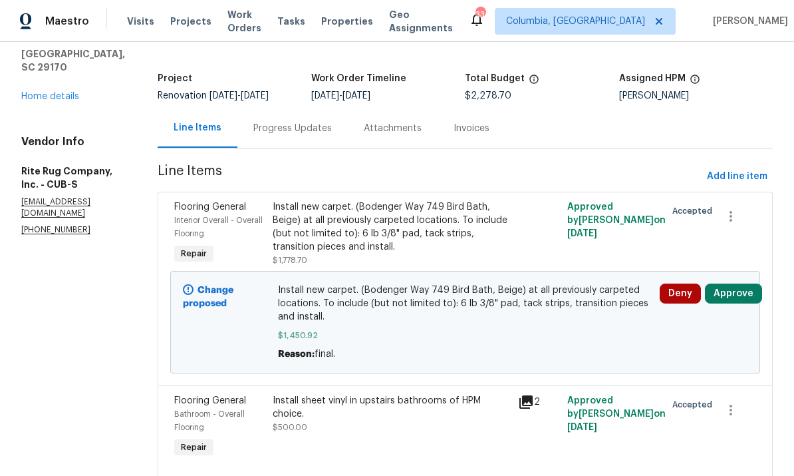
click at [398, 320] on span "Install new carpet. (Bodenger Way 749 Bird Bath, Beige) at all previously carpe…" at bounding box center [465, 303] width 374 height 40
click at [414, 229] on div "Install new carpet. (Bodenger Way 749 Bird Bath, Beige) at all previously carpe…" at bounding box center [392, 226] width 238 height 53
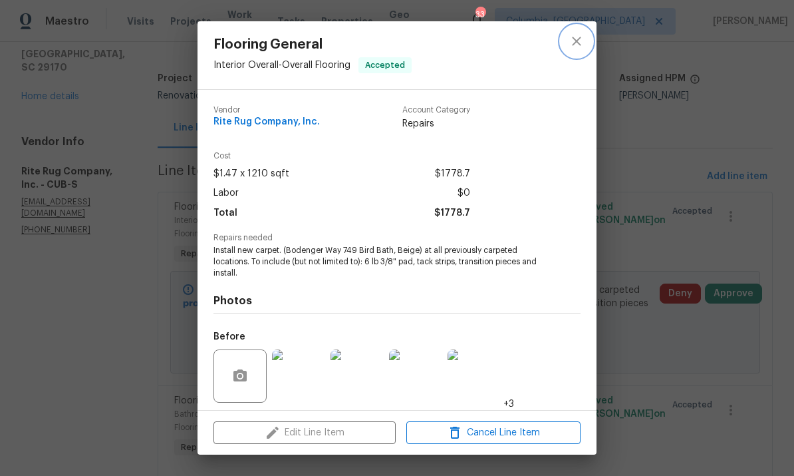
click at [573, 43] on icon "close" at bounding box center [577, 41] width 16 height 16
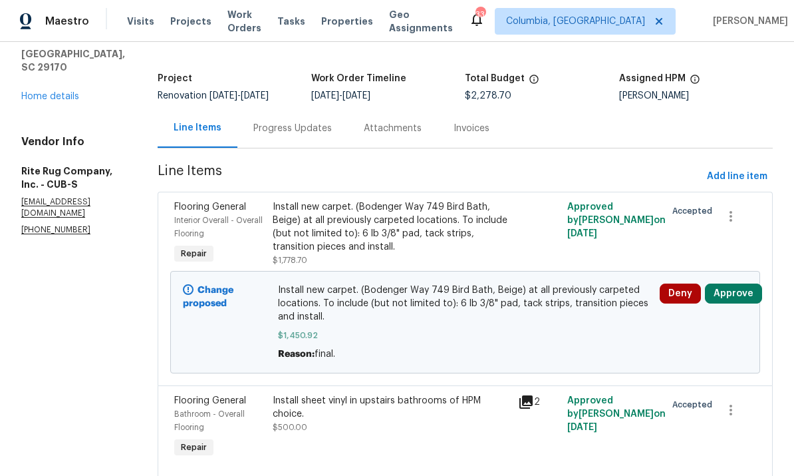
click at [422, 316] on span "Install new carpet. (Bodenger Way 749 Bird Bath, Beige) at all previously carpe…" at bounding box center [465, 303] width 374 height 40
click at [311, 131] on div "Progress Updates" at bounding box center [292, 128] width 78 height 13
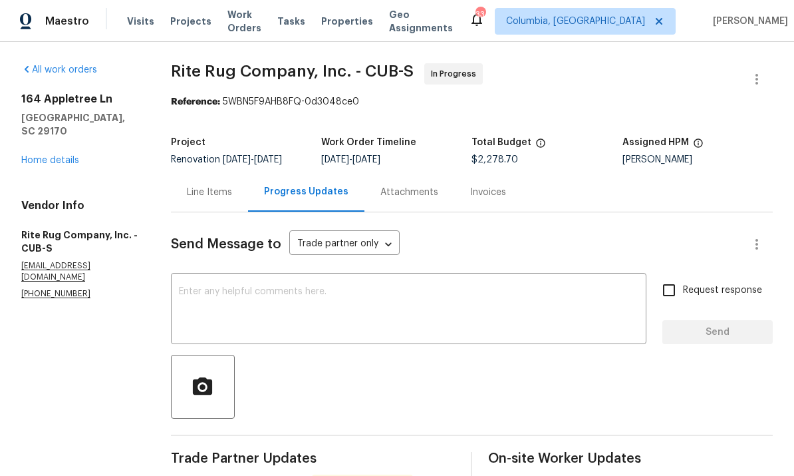
click at [208, 185] on div "Line Items" at bounding box center [209, 191] width 77 height 39
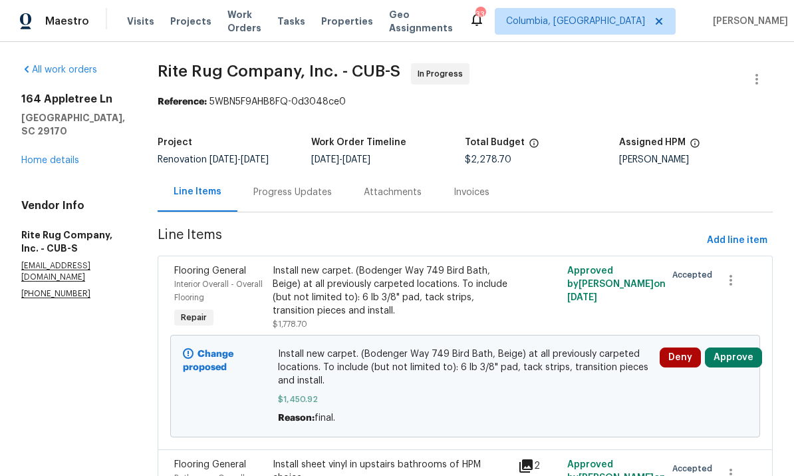
click at [366, 301] on div "Install new carpet. (Bodenger Way 749 Bird Bath, Beige) at all previously carpe…" at bounding box center [392, 290] width 238 height 53
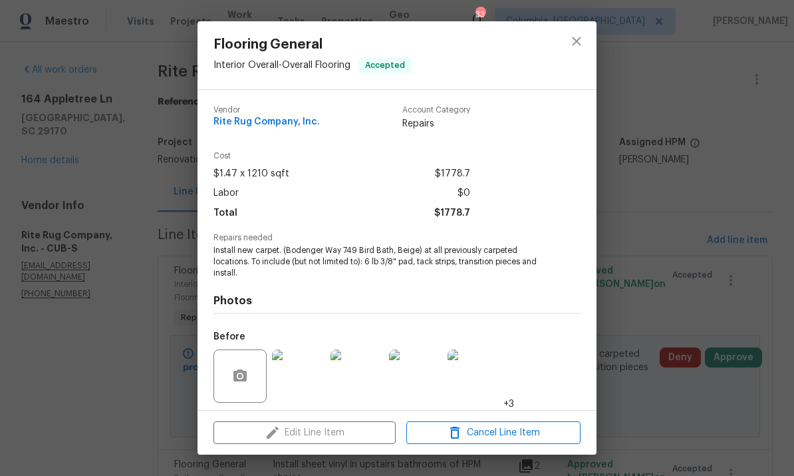
click at [298, 373] on img at bounding box center [298, 375] width 53 height 53
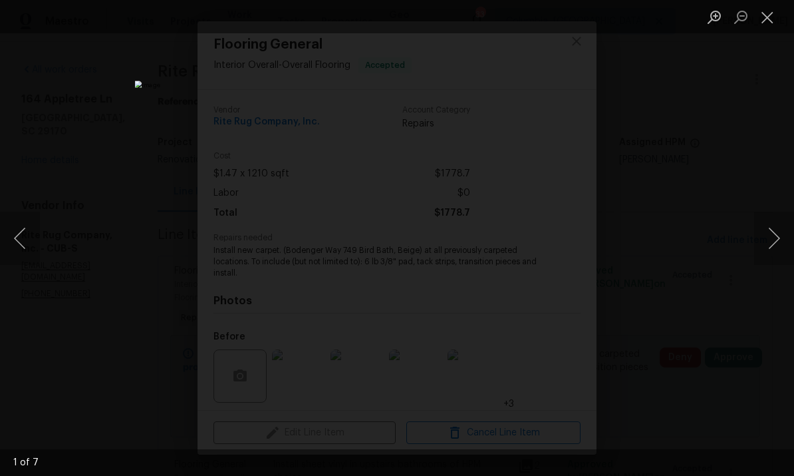
click at [759, 21] on button "Close lightbox" at bounding box center [767, 16] width 27 height 23
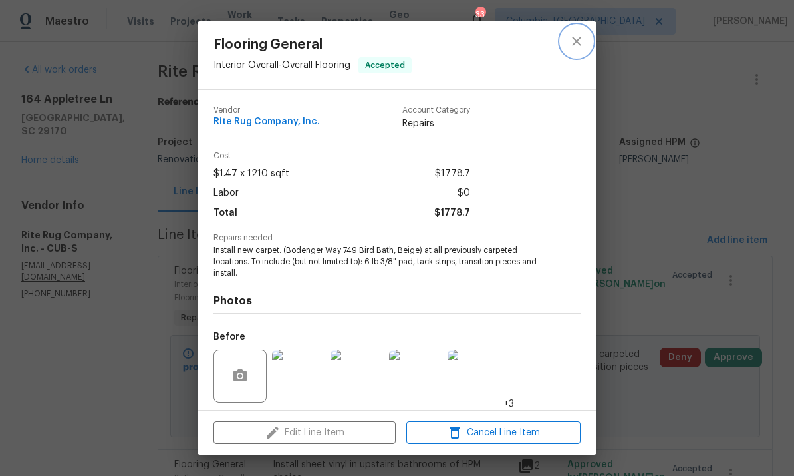
click at [581, 45] on icon "close" at bounding box center [577, 41] width 16 height 16
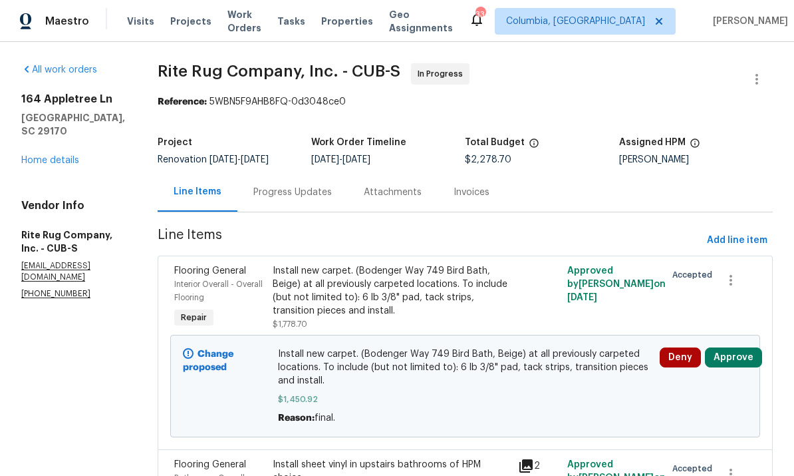
click at [297, 198] on div "Progress Updates" at bounding box center [292, 192] width 78 height 13
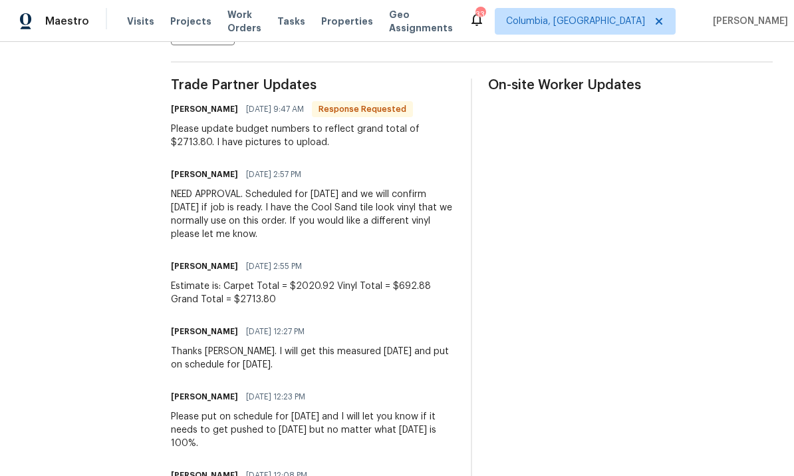
scroll to position [372, 0]
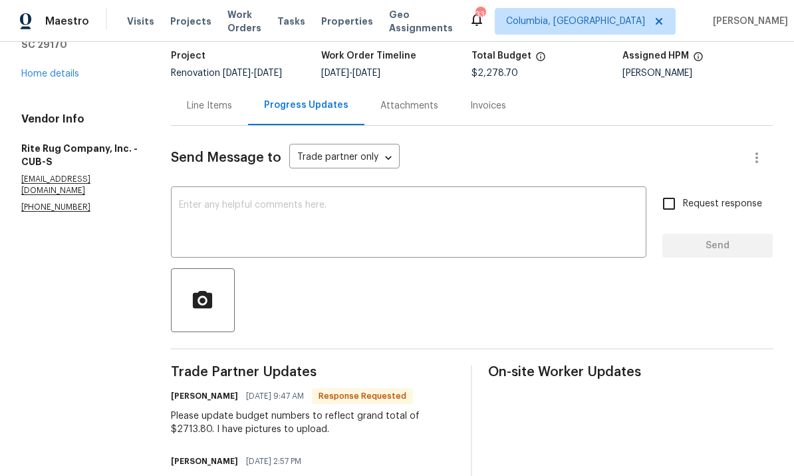
click at [206, 106] on div "Line Items" at bounding box center [209, 105] width 45 height 13
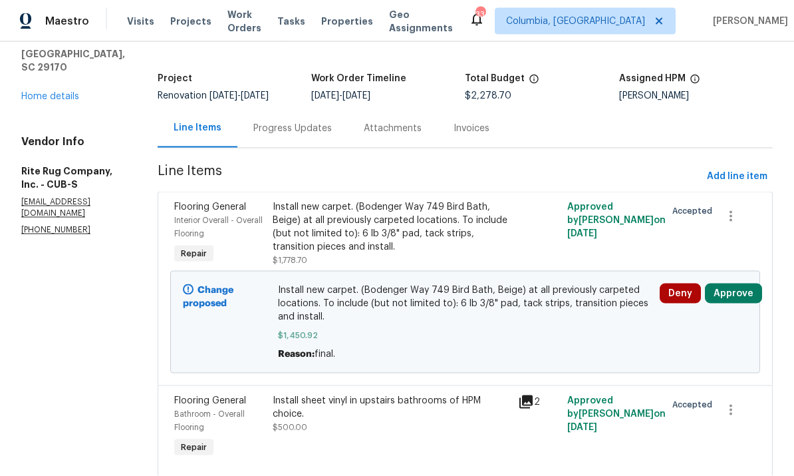
scroll to position [40, 0]
click at [303, 122] on div "Progress Updates" at bounding box center [292, 128] width 78 height 13
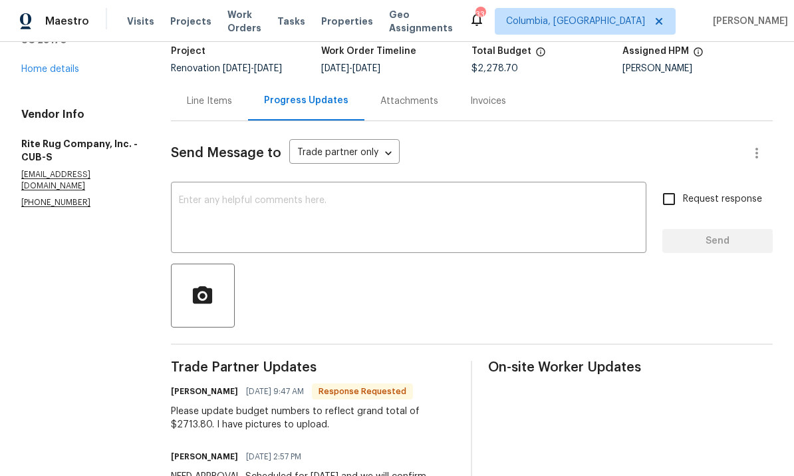
scroll to position [92, 0]
click at [475, 195] on textarea at bounding box center [409, 218] width 460 height 47
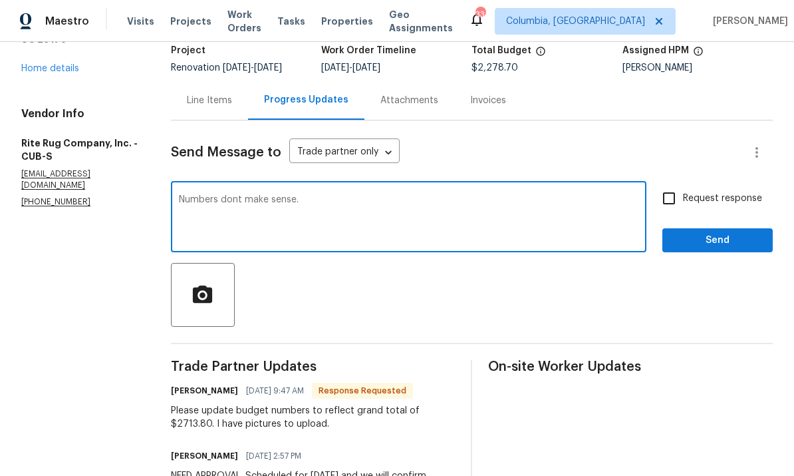
type textarea "Numbers dont make sense."
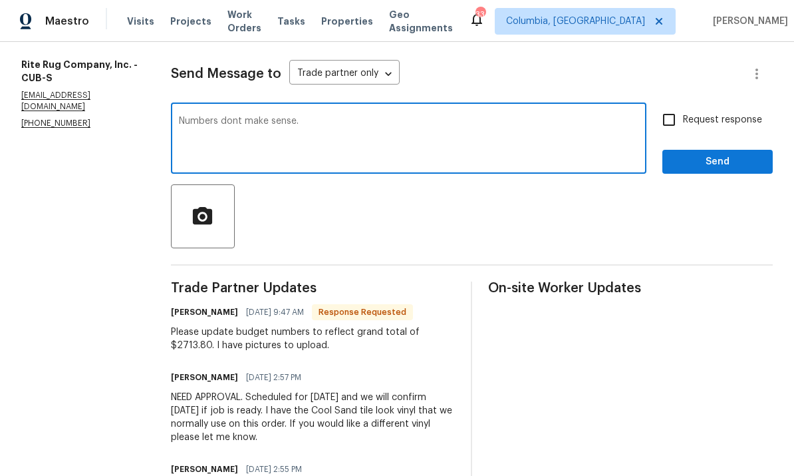
scroll to position [113, 0]
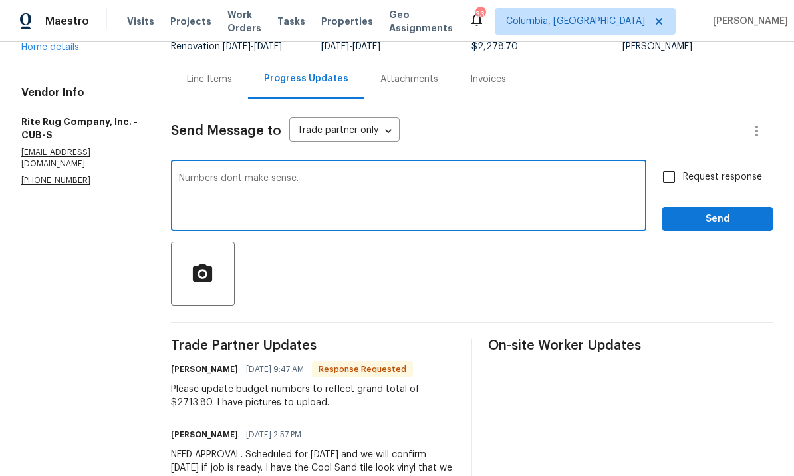
click at [214, 72] on div "Line Items" at bounding box center [209, 78] width 45 height 13
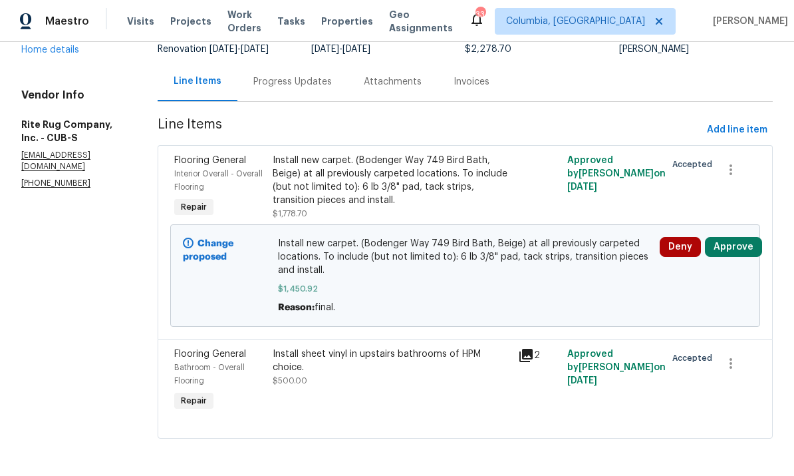
scroll to position [64, 0]
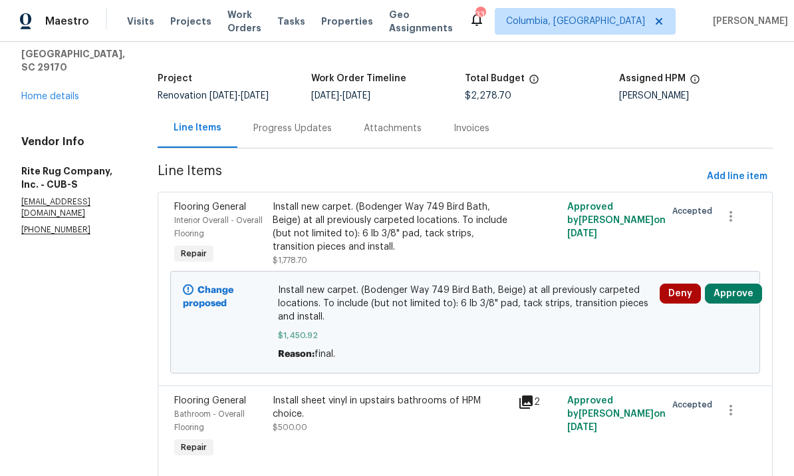
click at [426, 211] on div "Install new carpet. (Bodenger Way 749 Bird Bath, Beige) at all previously carpe…" at bounding box center [392, 226] width 238 height 53
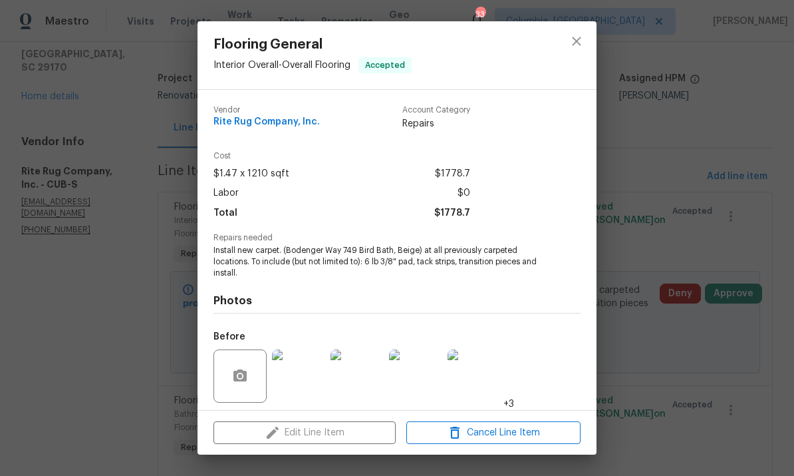
click at [305, 378] on img at bounding box center [298, 375] width 53 height 53
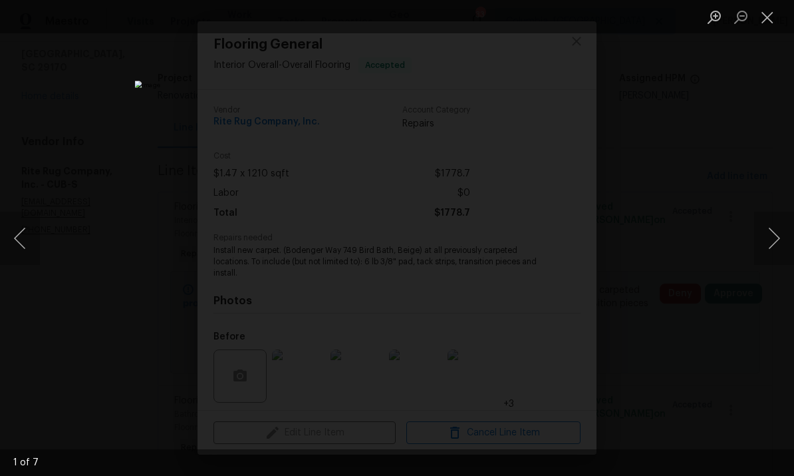
click at [770, 21] on button "Close lightbox" at bounding box center [767, 16] width 27 height 23
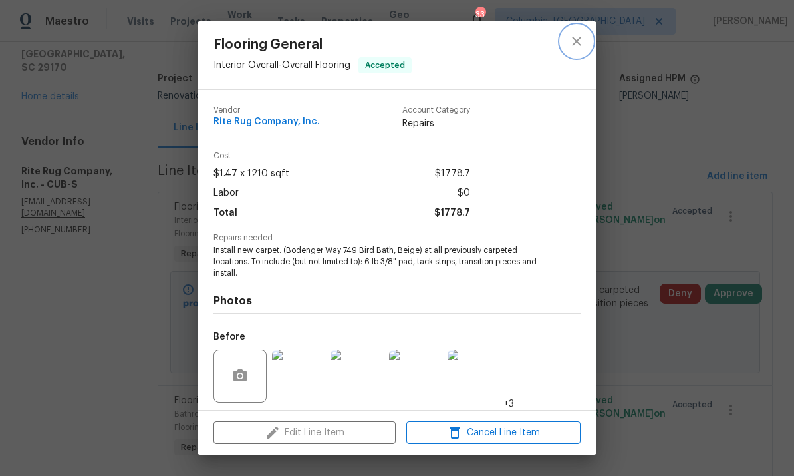
click at [569, 31] on button "close" at bounding box center [577, 41] width 32 height 32
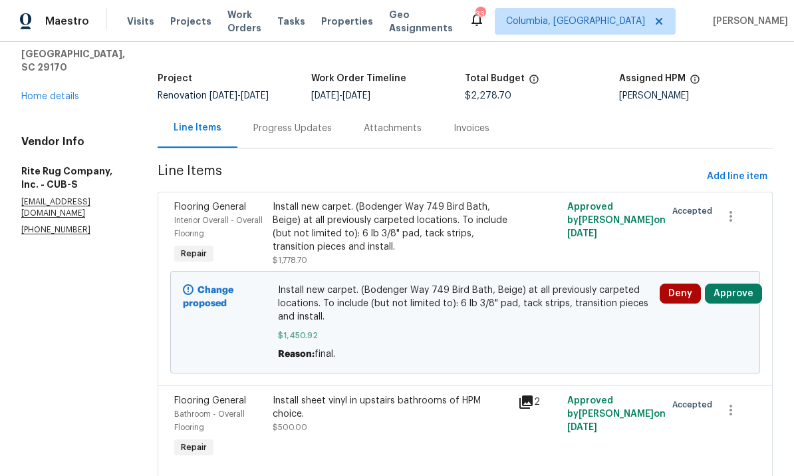
click at [317, 410] on div "Install sheet vinyl in upstairs bathrooms of HPM choice. $500.00" at bounding box center [392, 427] width 246 height 74
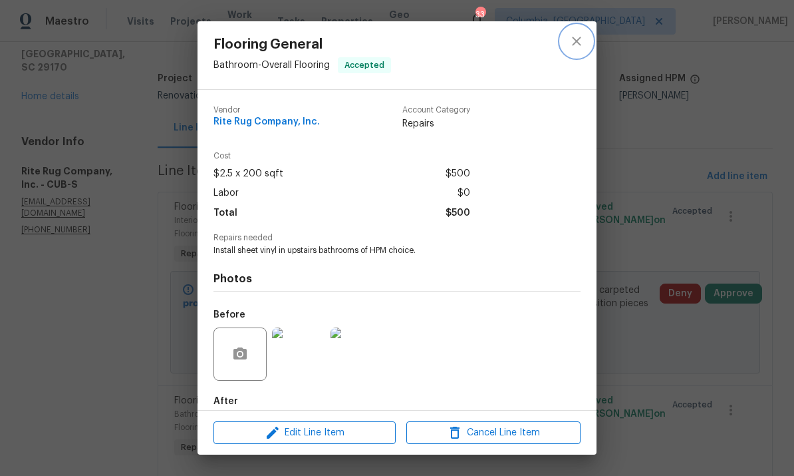
click at [571, 51] on button "close" at bounding box center [577, 41] width 32 height 32
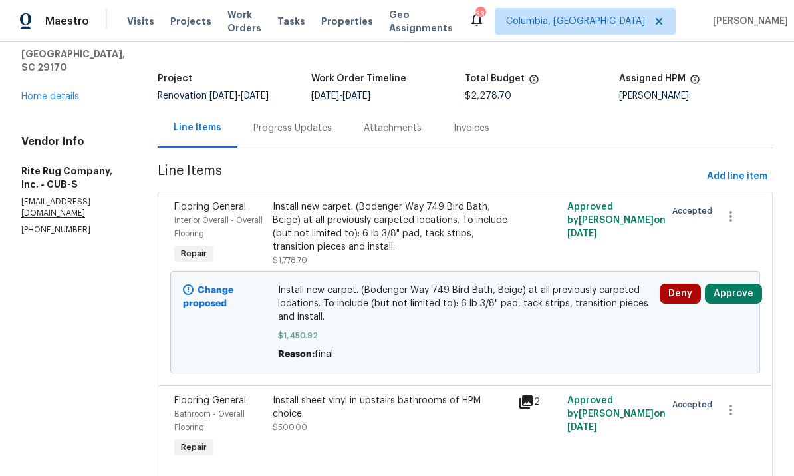
click at [290, 108] on div "Progress Updates" at bounding box center [292, 127] width 110 height 39
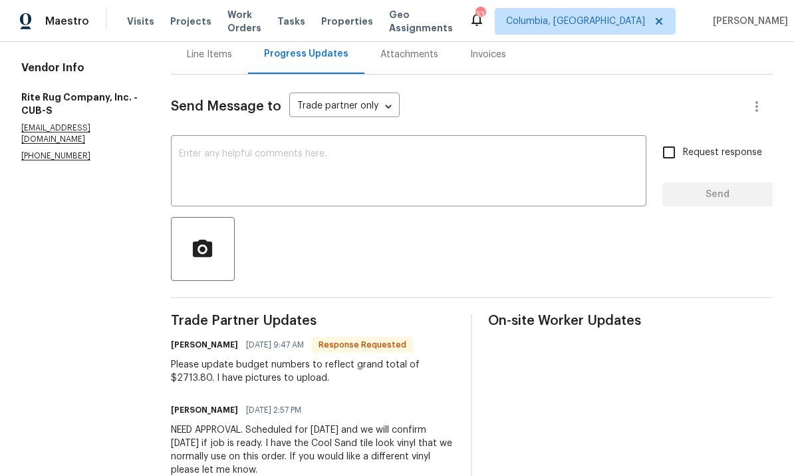
scroll to position [94, 0]
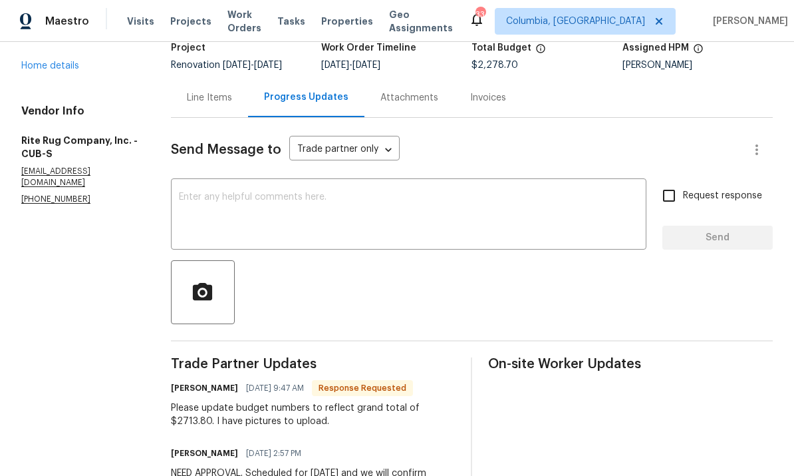
click at [209, 91] on div "Line Items" at bounding box center [209, 97] width 45 height 13
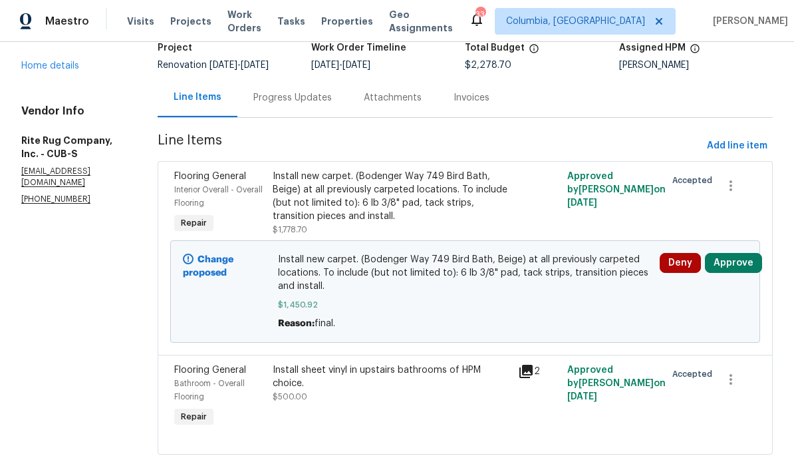
scroll to position [64, 0]
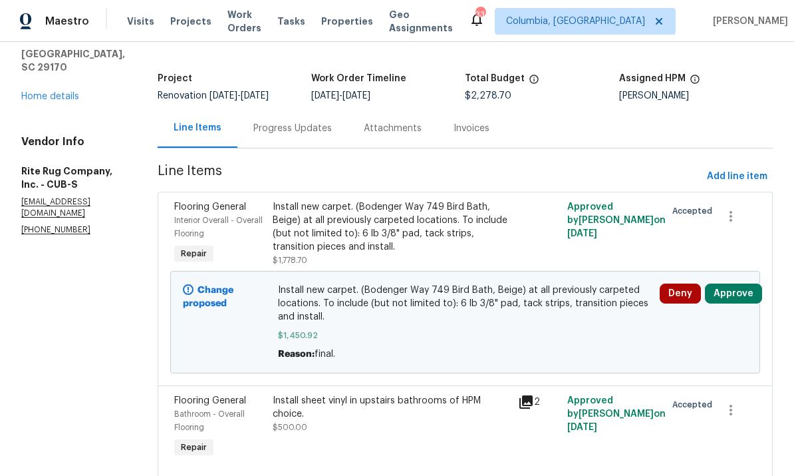
click at [395, 200] on div "Install new carpet. (Bodenger Way 749 Bird Bath, Beige) at all previously carpe…" at bounding box center [392, 226] width 238 height 53
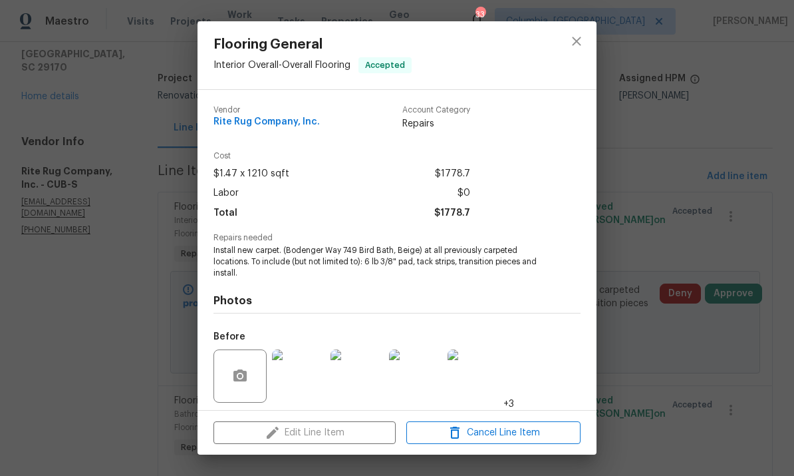
click at [301, 384] on img at bounding box center [298, 375] width 53 height 53
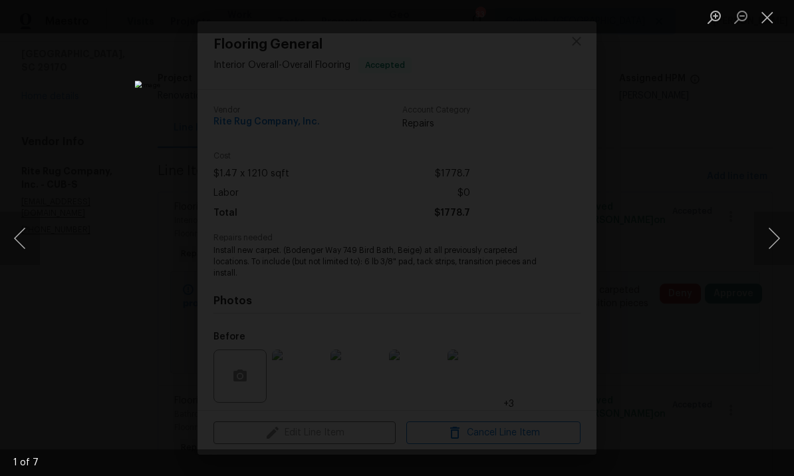
click at [771, 17] on button "Close lightbox" at bounding box center [767, 16] width 27 height 23
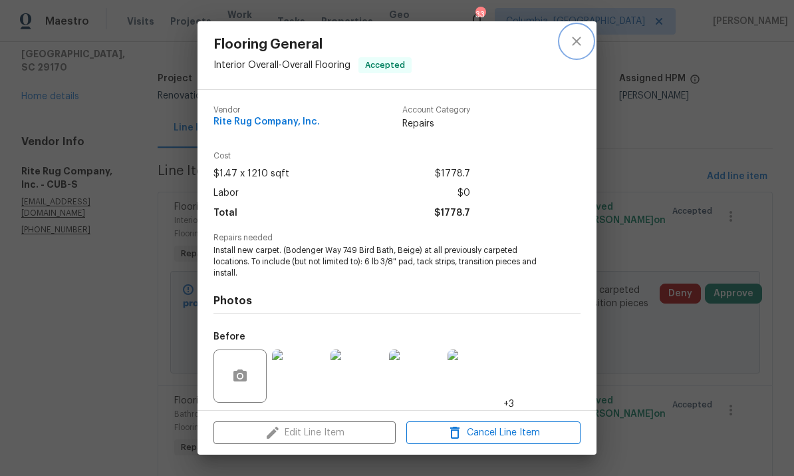
click at [577, 39] on icon "close" at bounding box center [577, 41] width 16 height 16
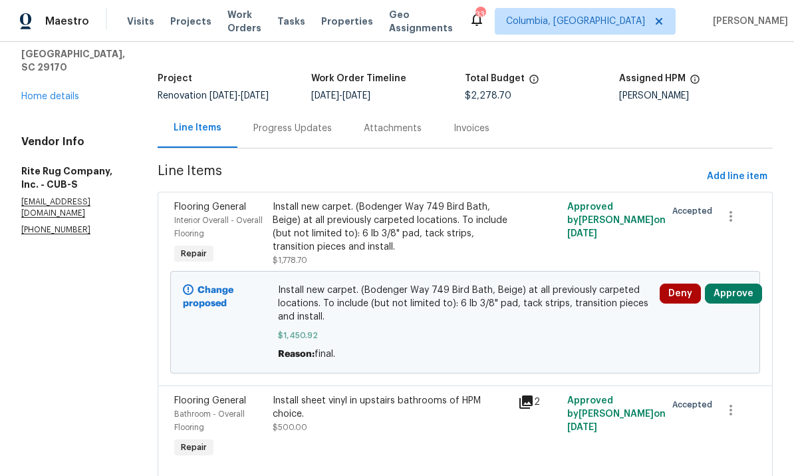
click at [287, 122] on div "Progress Updates" at bounding box center [292, 128] width 78 height 13
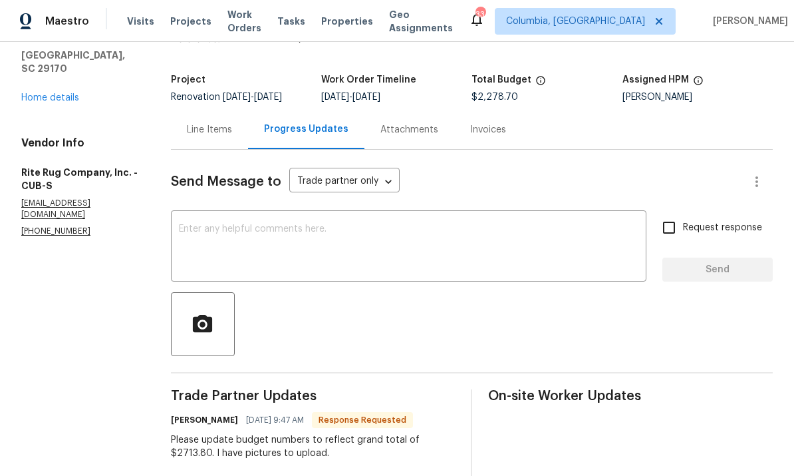
scroll to position [66, 0]
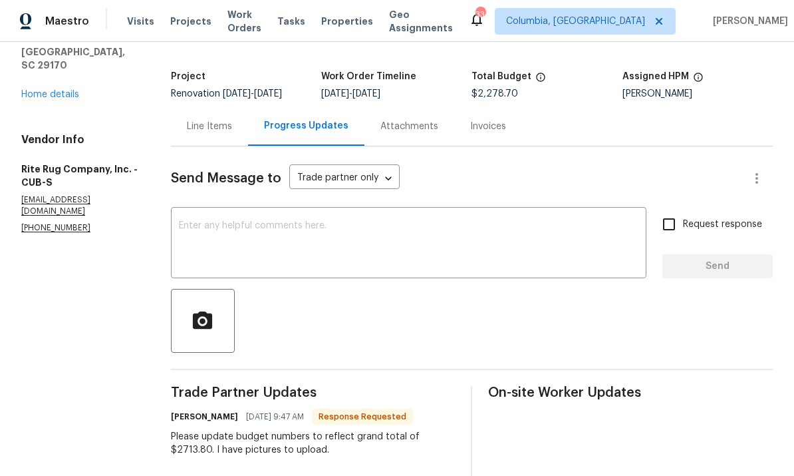
click at [393, 221] on textarea at bounding box center [409, 244] width 460 height 47
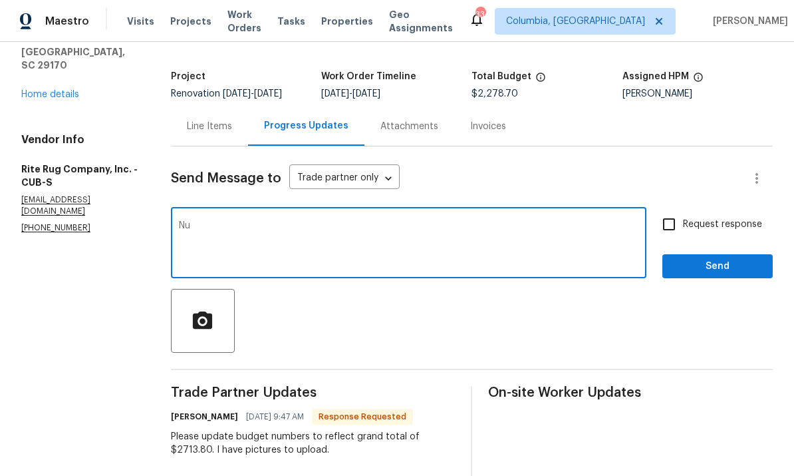
type textarea "N"
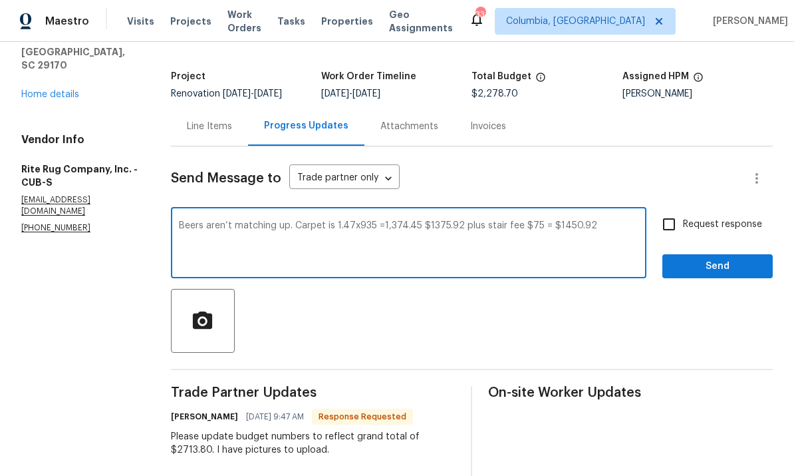
click at [195, 221] on textarea "Beers aren’t matching up. Carpet is 1.47x935 =1,374.45 $1375.92 plus stair fee …" at bounding box center [409, 244] width 460 height 47
click at [453, 221] on textarea "Numbers aren’t matching up. Carpet is 1.47x935 =1,374.45 $1375.92 plus stair fe…" at bounding box center [409, 244] width 460 height 47
type textarea "Numbers aren’t matching up. Carpet is 1.47x935 =1,374.45 $1374.45 plus stair fe…"
click at [617, 221] on textarea "Numbers aren’t matching up. Carpet is 1.47x935 =1,374.45 $1374.45 plus stair fe…" at bounding box center [409, 244] width 460 height 47
click at [196, 120] on div "Line Items" at bounding box center [209, 126] width 45 height 13
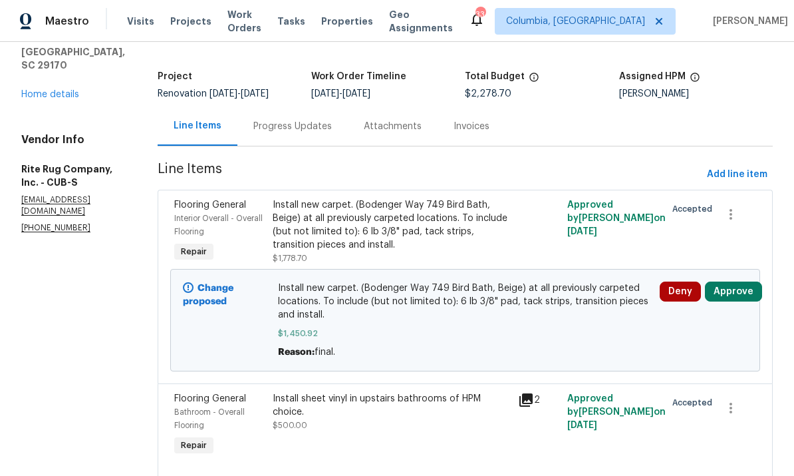
scroll to position [64, 0]
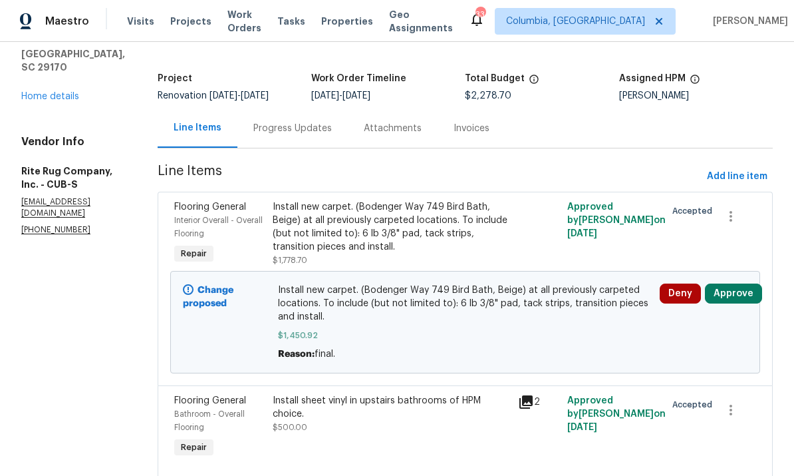
click at [302, 207] on div "Install new carpet. (Bodenger Way 749 Bird Bath, Beige) at all previously carpe…" at bounding box center [392, 226] width 238 height 53
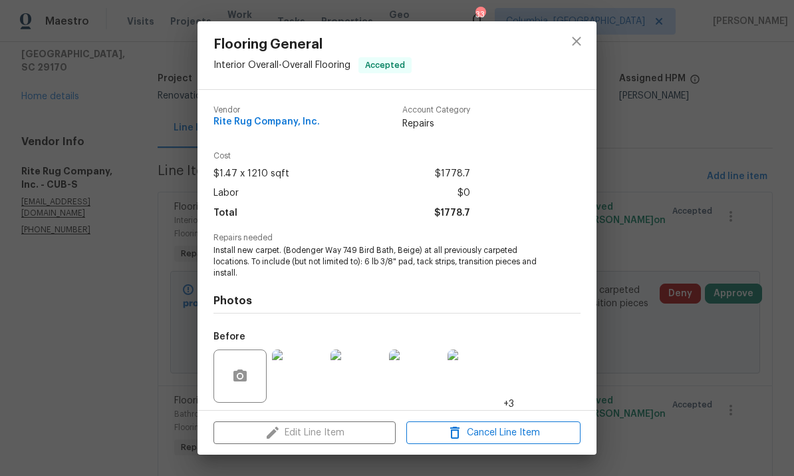
click at [301, 375] on img at bounding box center [298, 375] width 53 height 53
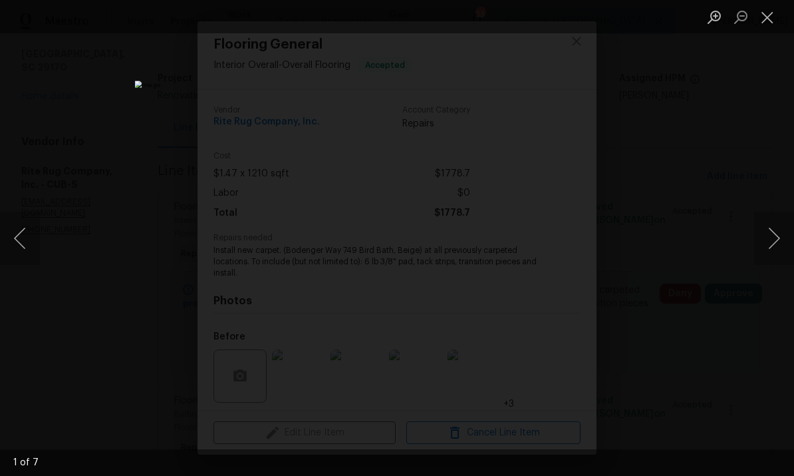
click at [793, 15] on ul "Lightbox" at bounding box center [747, 16] width 93 height 33
click at [762, 27] on button "Close lightbox" at bounding box center [767, 16] width 27 height 23
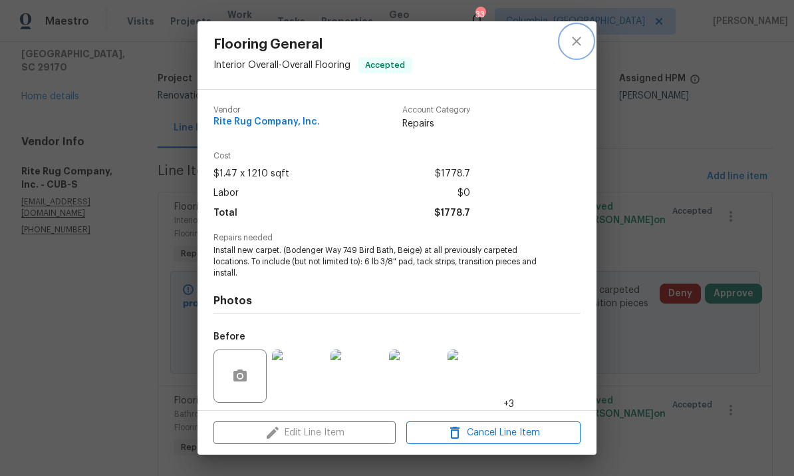
click at [587, 45] on button "close" at bounding box center [577, 41] width 32 height 32
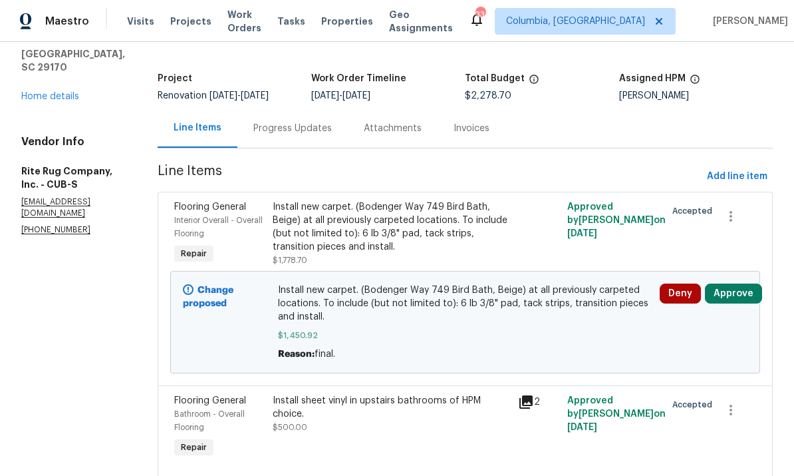
click at [291, 122] on div "Progress Updates" at bounding box center [292, 128] width 78 height 13
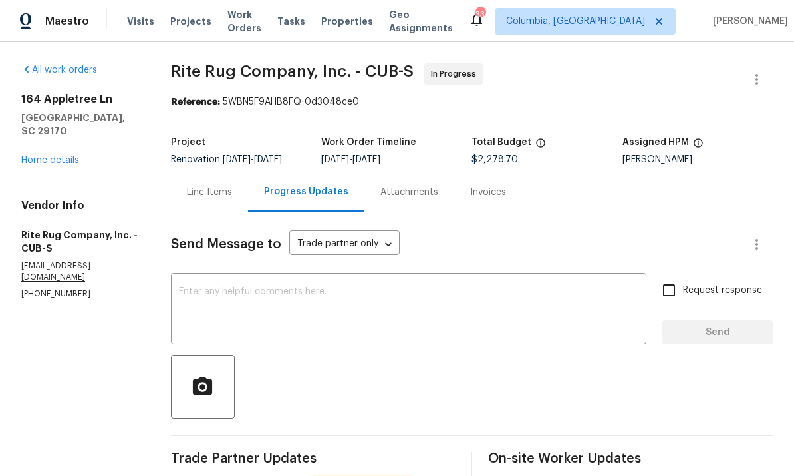
click at [315, 287] on textarea at bounding box center [409, 310] width 460 height 47
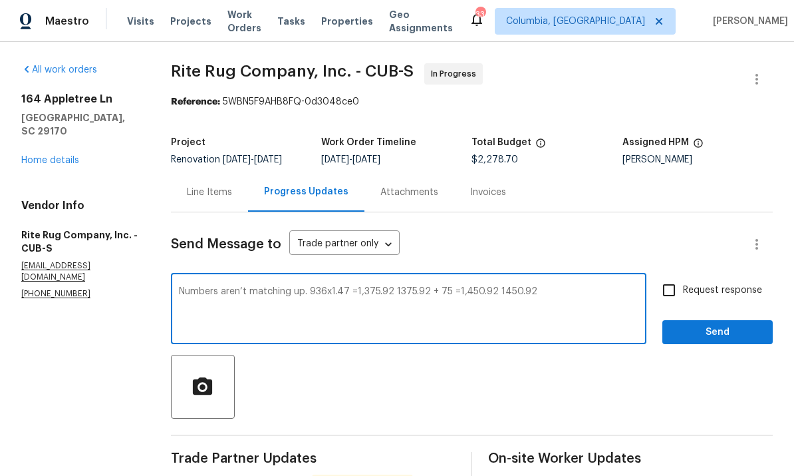
type textarea "Numbers aren’t matching up. 936x1.47 =1,375.92 1375.92 + 75 =1,450.92 1450.92"
click at [746, 324] on span "Send" at bounding box center [717, 332] width 89 height 17
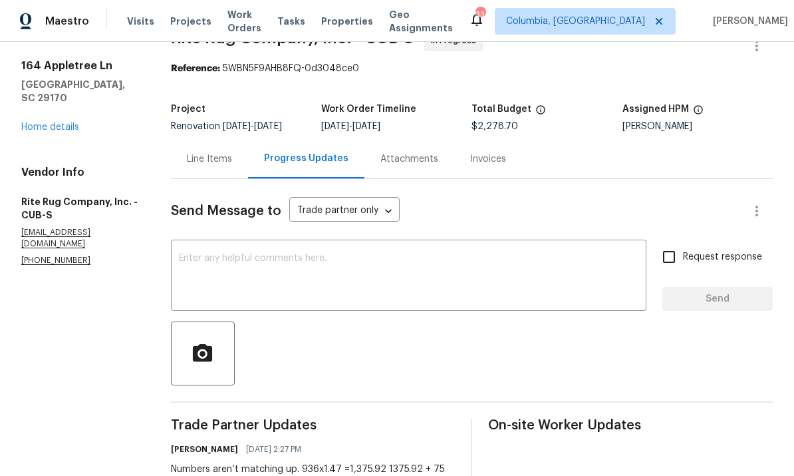
scroll to position [35, 0]
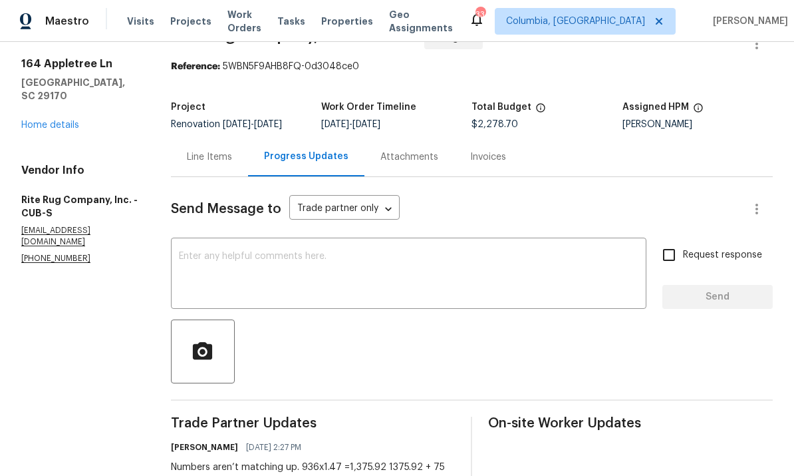
click at [206, 142] on div "Line Items" at bounding box center [209, 156] width 77 height 39
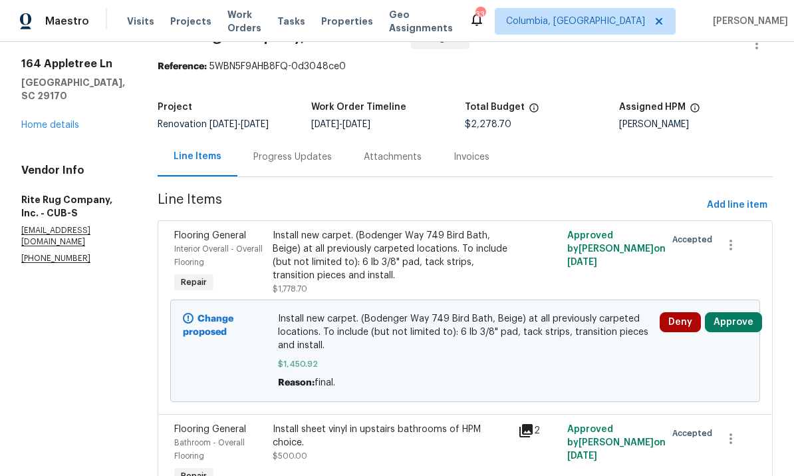
click at [289, 150] on div "Progress Updates" at bounding box center [292, 156] width 78 height 13
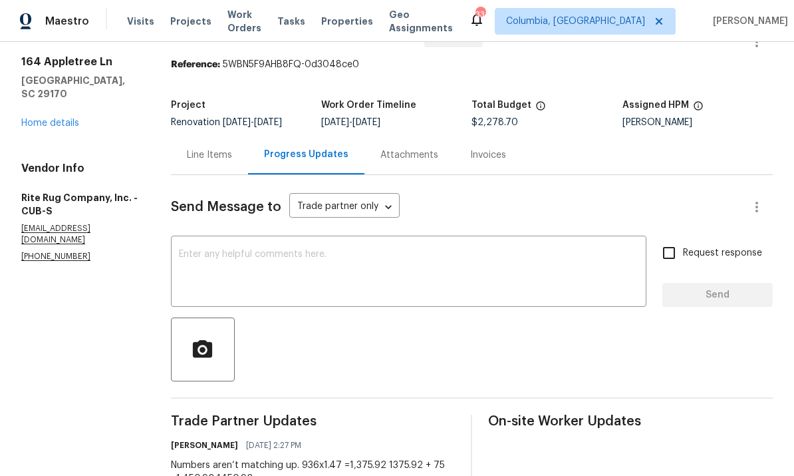
scroll to position [40, 0]
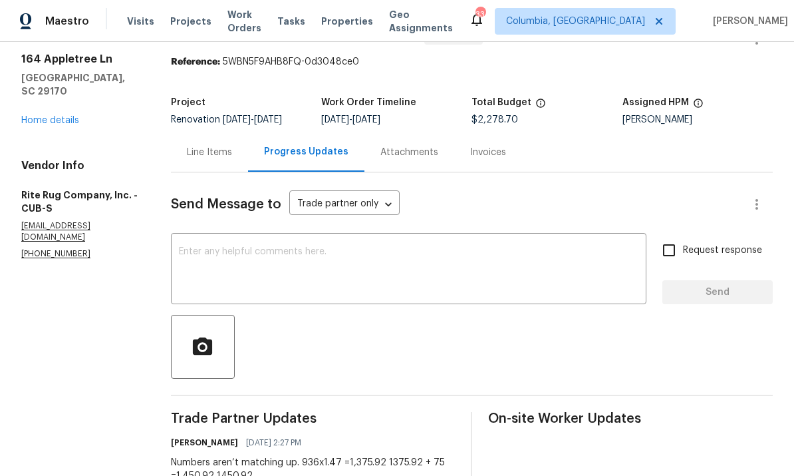
click at [212, 132] on div "Line Items" at bounding box center [209, 151] width 77 height 39
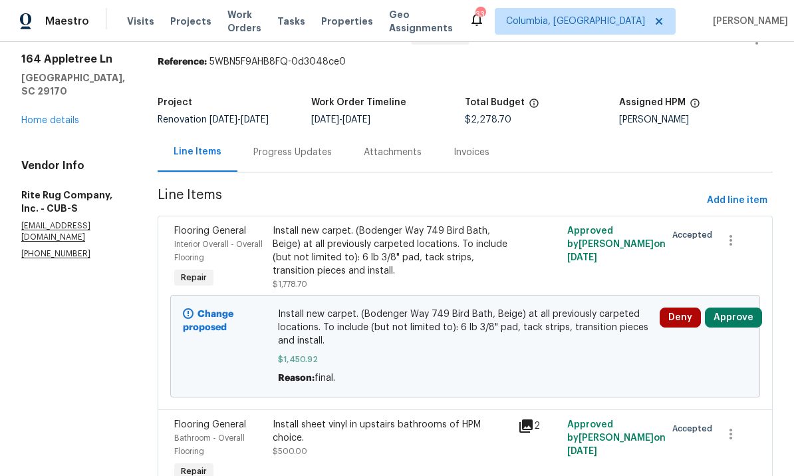
click at [436, 225] on div "Install new carpet. (Bodenger Way 749 Bird Bath, Beige) at all previously carpe…" at bounding box center [392, 250] width 238 height 53
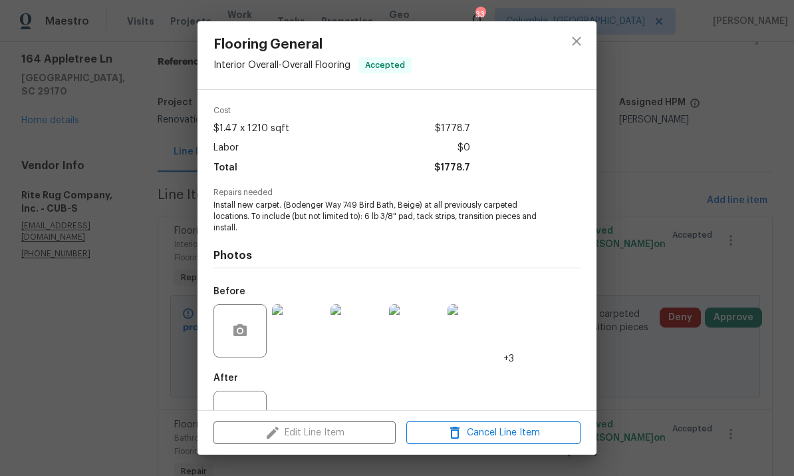
scroll to position [53, 0]
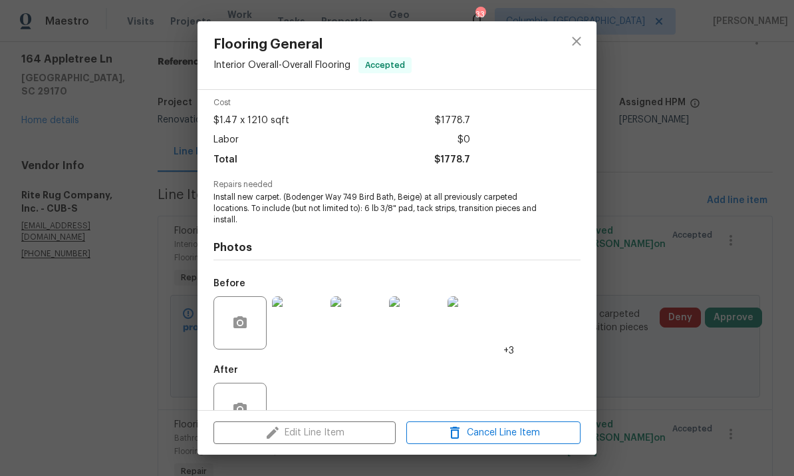
click at [300, 336] on img at bounding box center [298, 322] width 53 height 53
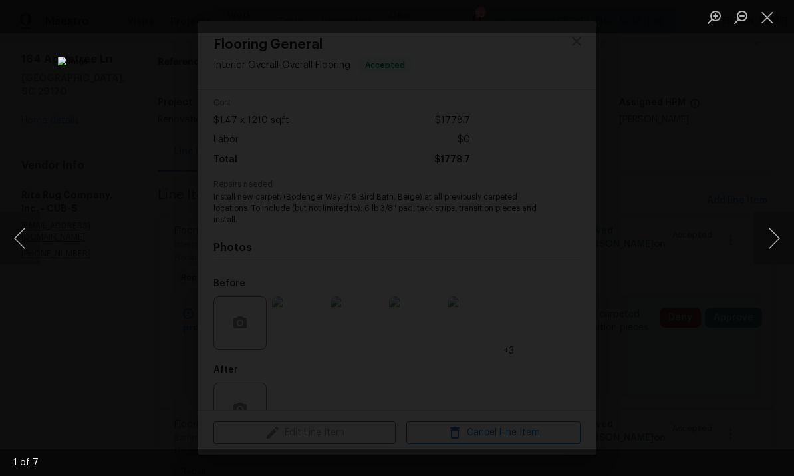
click at [775, 10] on button "Close lightbox" at bounding box center [767, 16] width 27 height 23
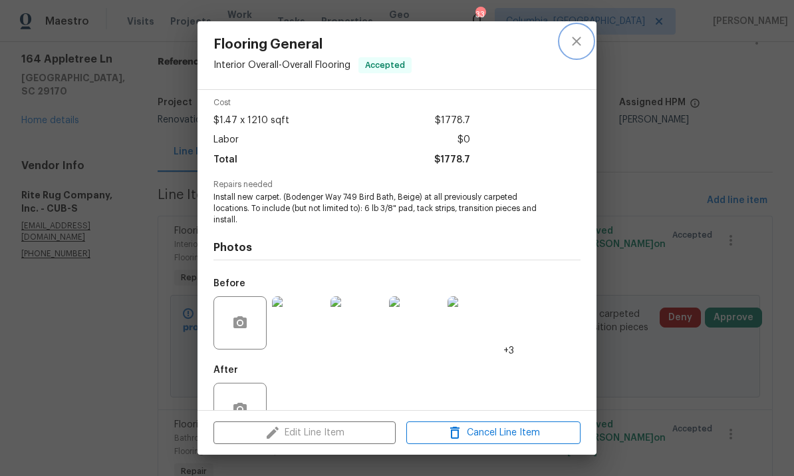
click at [577, 48] on icon "close" at bounding box center [577, 41] width 16 height 16
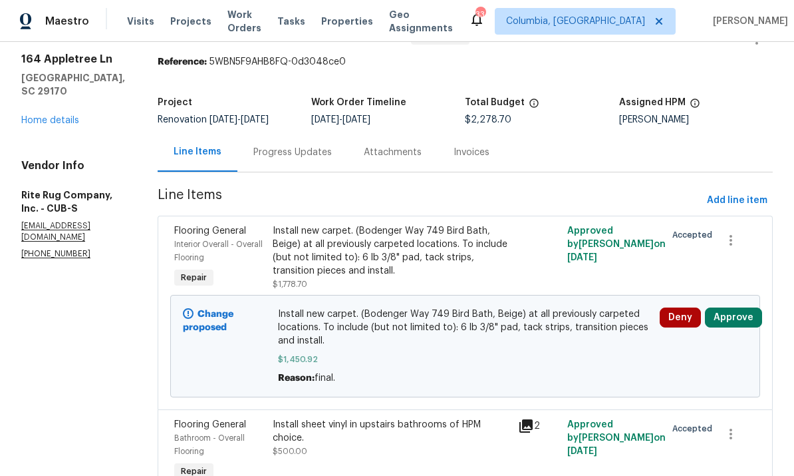
click at [291, 146] on div "Progress Updates" at bounding box center [292, 152] width 78 height 13
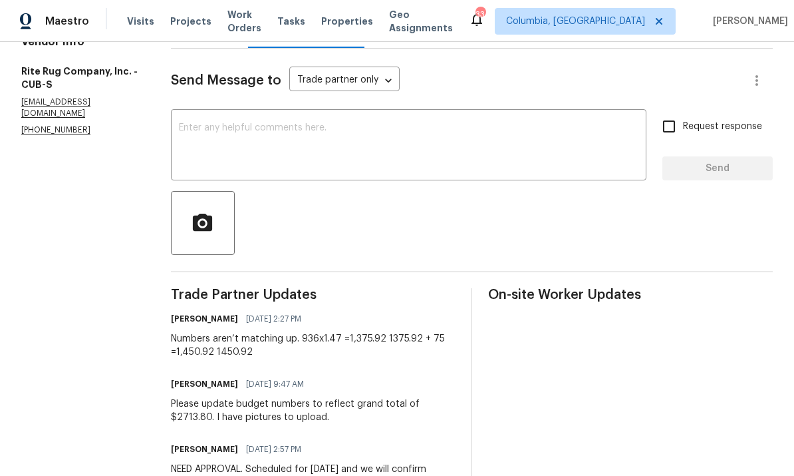
scroll to position [164, 0]
click at [400, 122] on textarea at bounding box center [409, 145] width 460 height 47
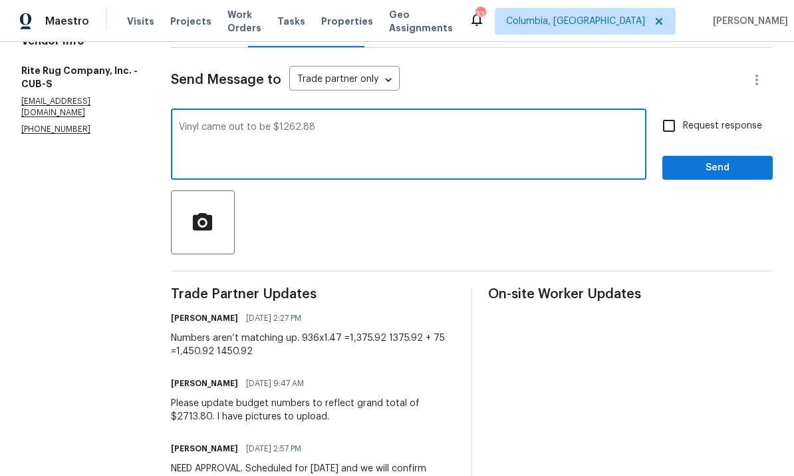
type textarea "Vinyl came out to be $1262.88"
click at [708, 160] on span "Send" at bounding box center [717, 168] width 89 height 17
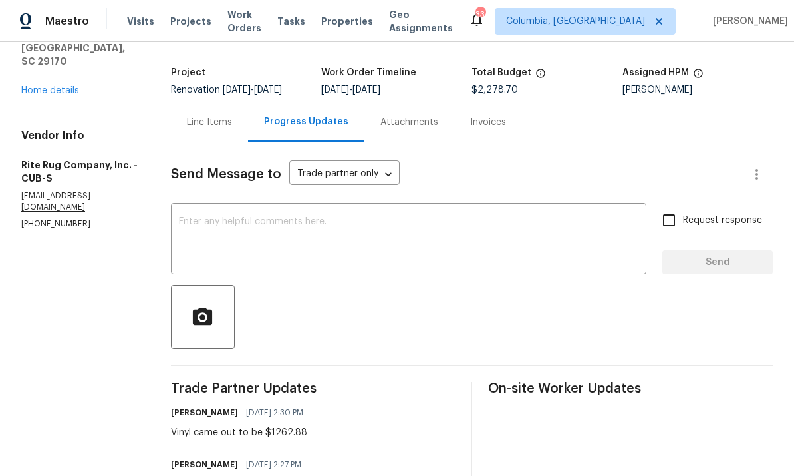
scroll to position [67, 0]
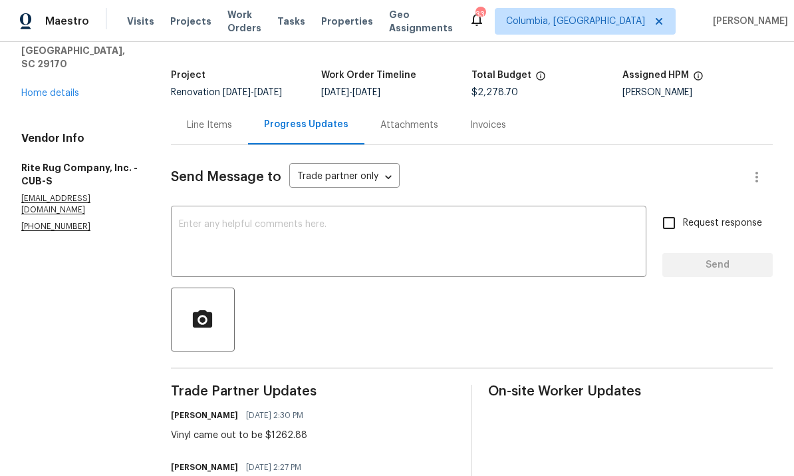
click at [202, 118] on div "Line Items" at bounding box center [209, 124] width 45 height 13
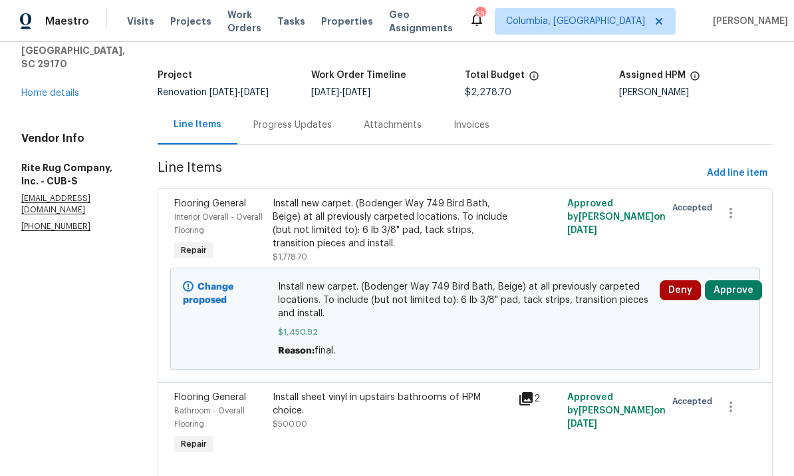
scroll to position [64, 0]
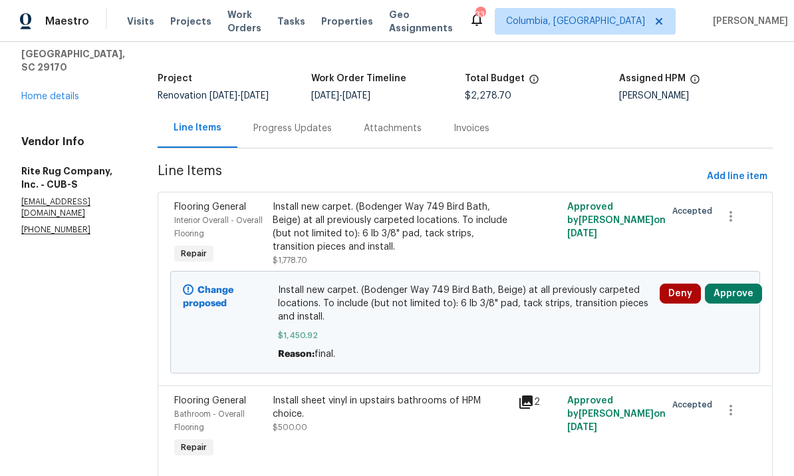
click at [367, 400] on div "Install sheet vinyl in upstairs bathrooms of HPM choice. $500.00" at bounding box center [392, 414] width 238 height 40
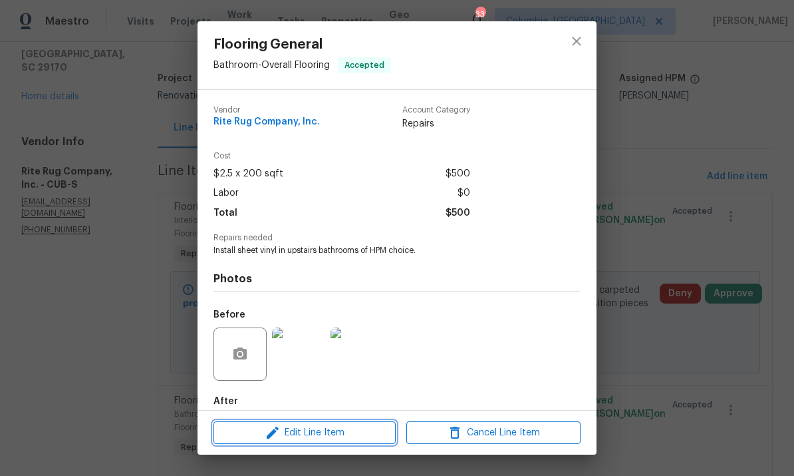
click at [303, 427] on span "Edit Line Item" at bounding box center [304, 432] width 174 height 17
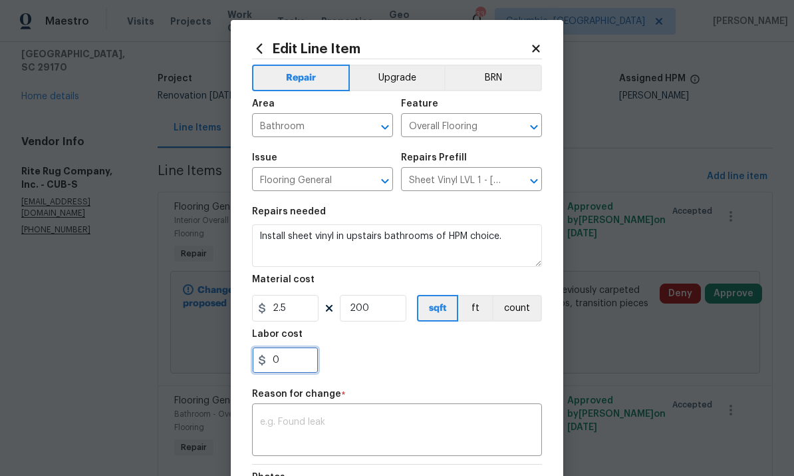
click at [299, 370] on input "0" at bounding box center [285, 360] width 67 height 27
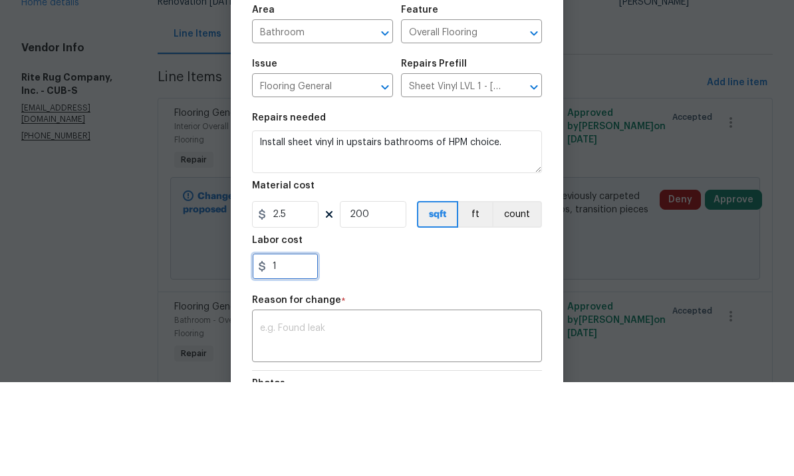
scroll to position [50, 0]
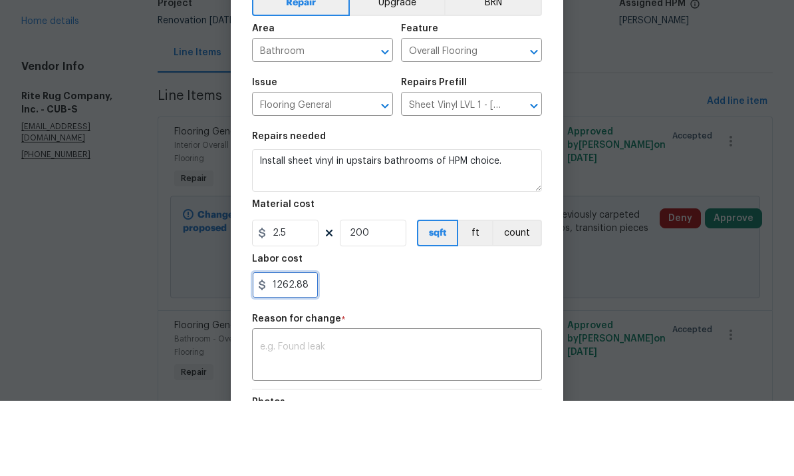
type input "1262.88"
click at [284, 295] on input "2.5" at bounding box center [285, 308] width 67 height 27
type input "0"
click at [386, 295] on input "200" at bounding box center [373, 308] width 67 height 27
type input "0"
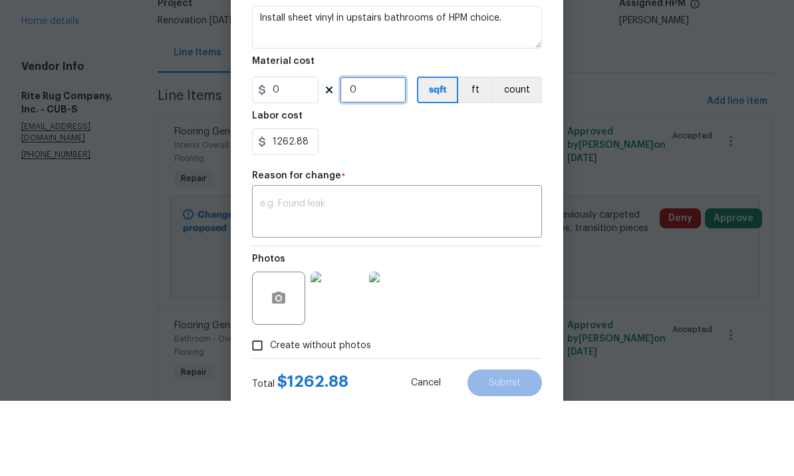
scroll to position [144, 0]
click at [435, 273] on textarea at bounding box center [397, 287] width 274 height 28
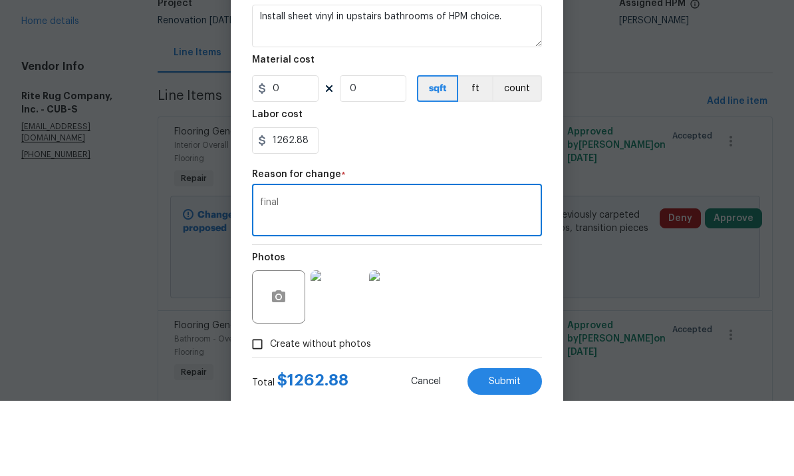
type textarea "final"
click at [503, 443] on button "Submit" at bounding box center [505, 456] width 74 height 27
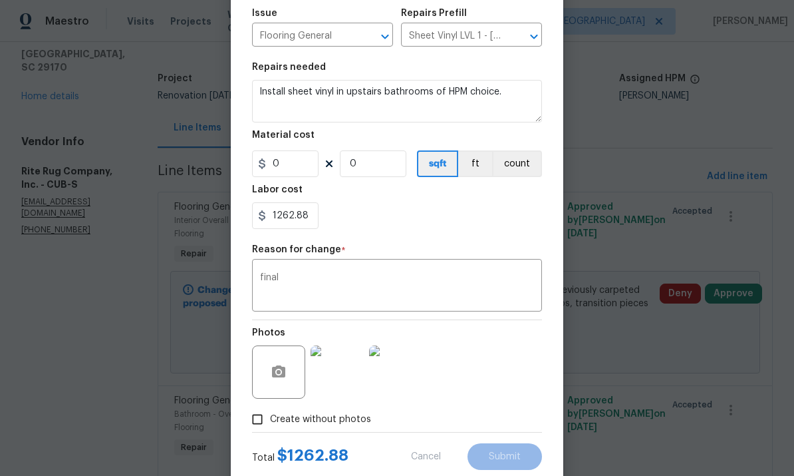
type input "200"
type input "2.5"
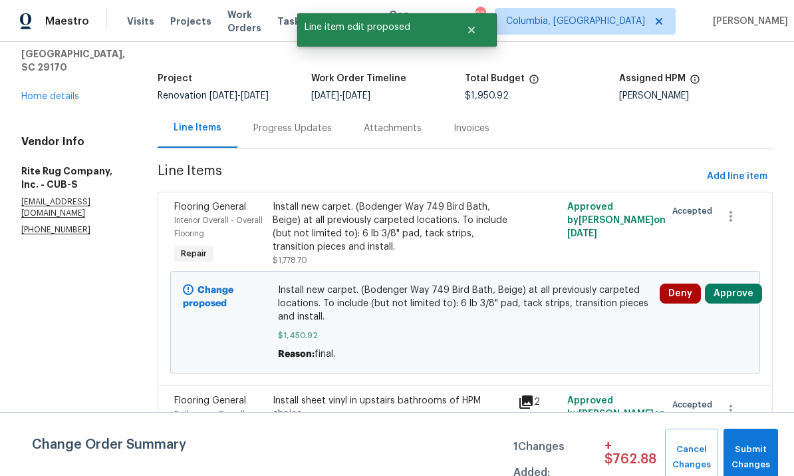
scroll to position [0, 0]
click at [753, 456] on span "Submit Changes" at bounding box center [750, 457] width 41 height 31
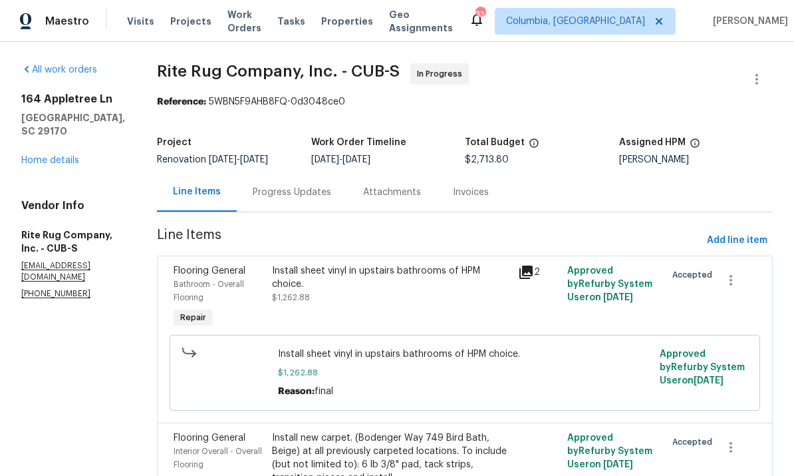
click at [302, 186] on div "Progress Updates" at bounding box center [292, 192] width 78 height 13
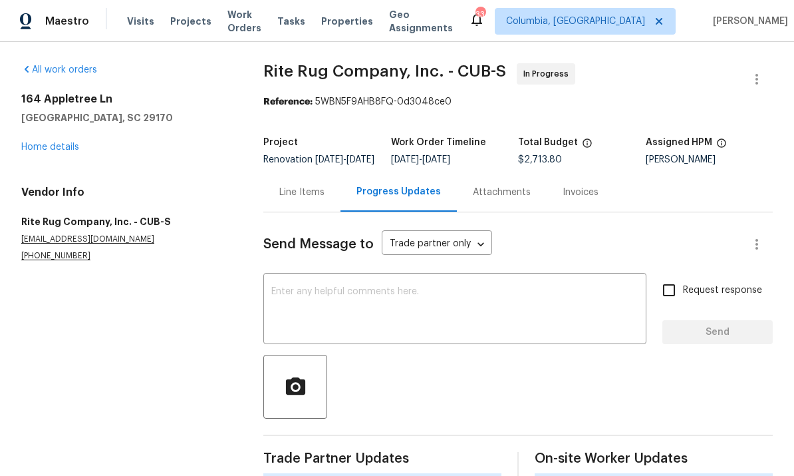
click at [357, 287] on textarea at bounding box center [454, 310] width 367 height 47
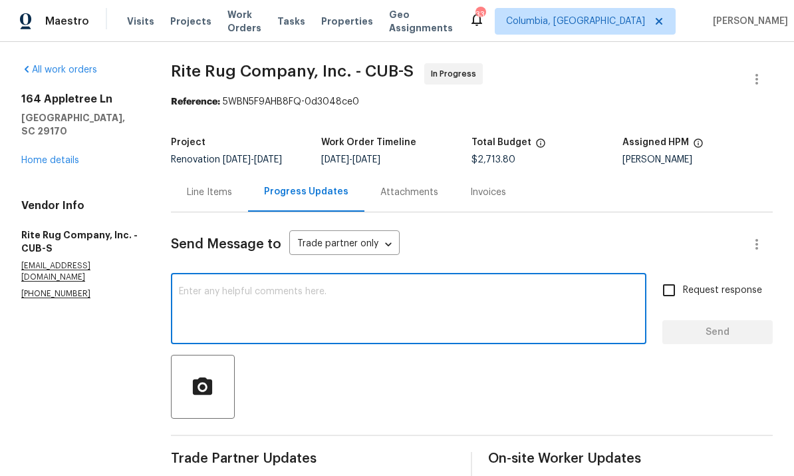
click at [356, 287] on textarea at bounding box center [409, 310] width 460 height 47
type textarea "I got it"
click at [726, 324] on span "Send" at bounding box center [717, 332] width 89 height 17
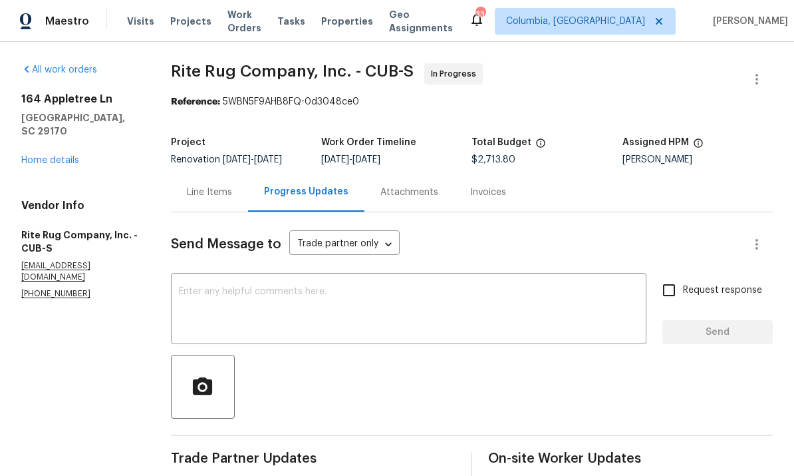
scroll to position [0, 0]
